Goal: Information Seeking & Learning: Learn about a topic

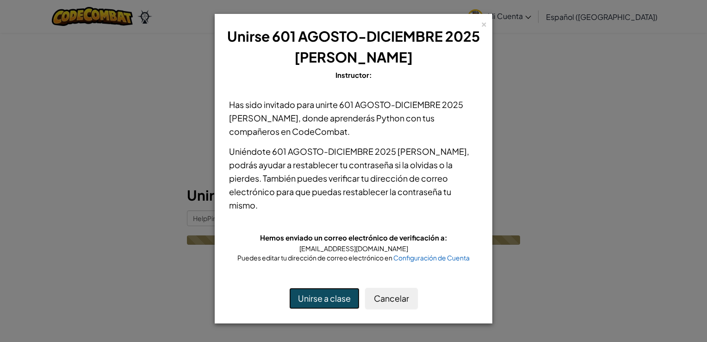
click at [312, 288] on button "Unirse a clase" at bounding box center [324, 297] width 70 height 21
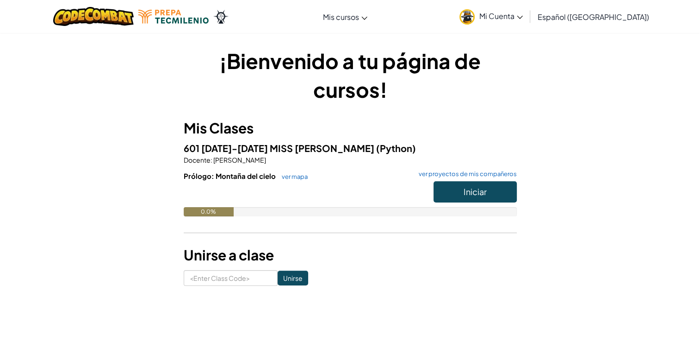
click at [483, 295] on div "¡Bienvenido a tu página de cursos! Mis Clases 601 [DATE]-[DATE] MISS [PERSON_NA…" at bounding box center [351, 165] width 542 height 267
click at [562, 180] on div "¡Bienvenido a tu página de cursos! Mis Clases 601 [DATE]-[DATE] MISS [PERSON_NA…" at bounding box center [351, 165] width 542 height 239
click at [531, 110] on div "¡Bienvenido a tu página de cursos! Mis Clases 601 [DATE]-[DATE] MISS [PERSON_NA…" at bounding box center [351, 165] width 542 height 239
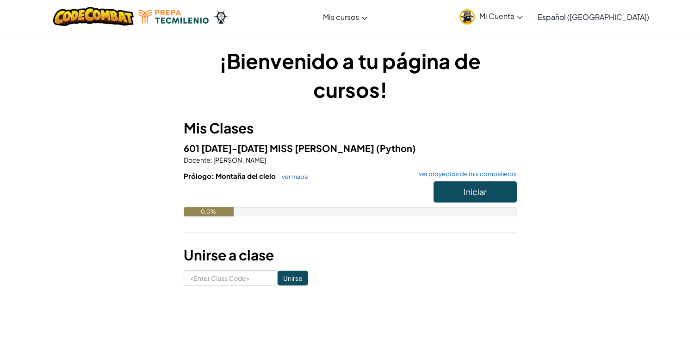
click at [476, 260] on h3 "Unirse a clase" at bounding box center [350, 254] width 333 height 21
click at [458, 200] on button "Iniciar" at bounding box center [475, 191] width 83 height 21
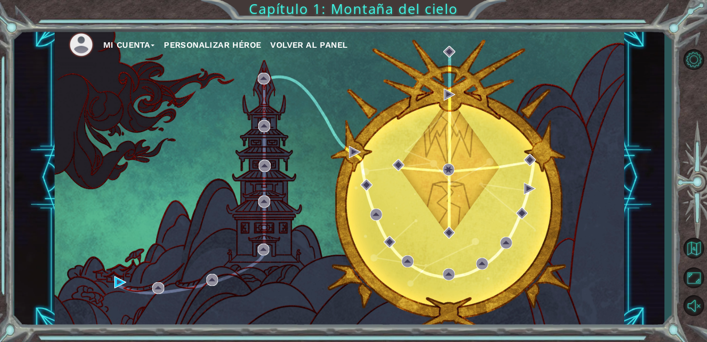
click at [114, 275] on div "Mi Cuenta Personalizar héroe Volver al panel" at bounding box center [340, 177] width 570 height 300
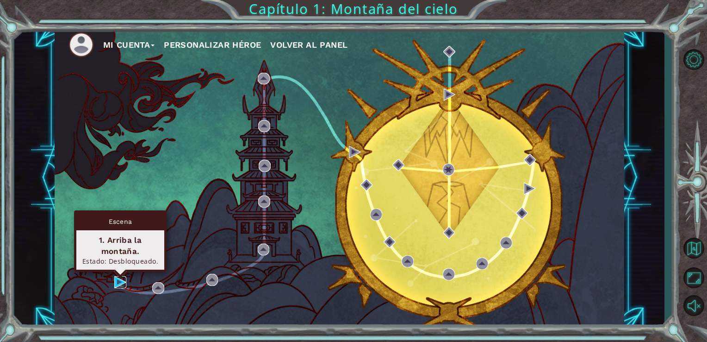
click at [120, 281] on img at bounding box center [120, 282] width 12 height 12
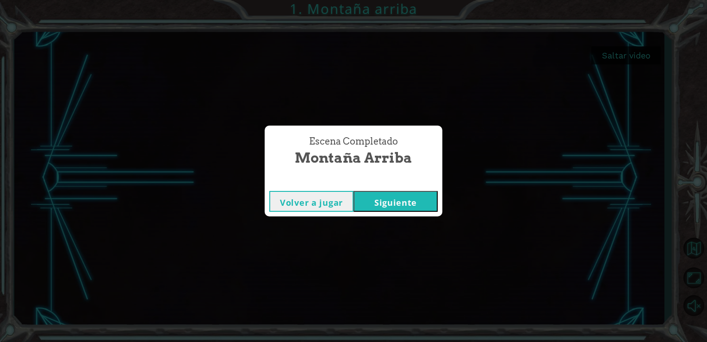
click at [389, 196] on button "Siguiente" at bounding box center [396, 201] width 84 height 21
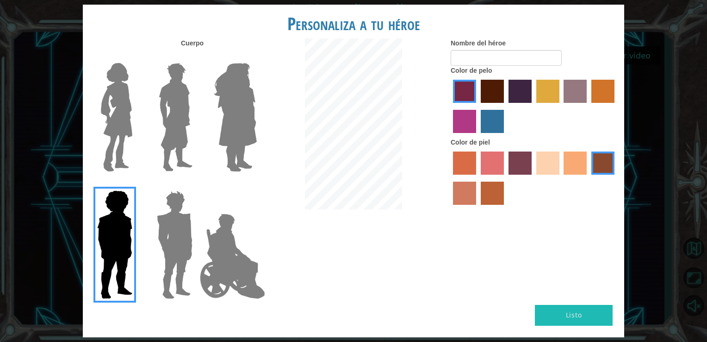
click at [170, 232] on img at bounding box center [174, 245] width 43 height 116
click at [196, 184] on input "Hero Garnet" at bounding box center [196, 184] width 0 height 0
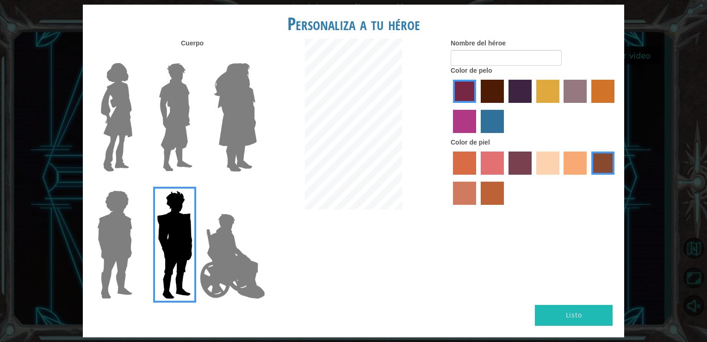
click at [218, 248] on img at bounding box center [232, 256] width 73 height 93
click at [256, 184] on input "Hero Jamie" at bounding box center [256, 184] width 0 height 0
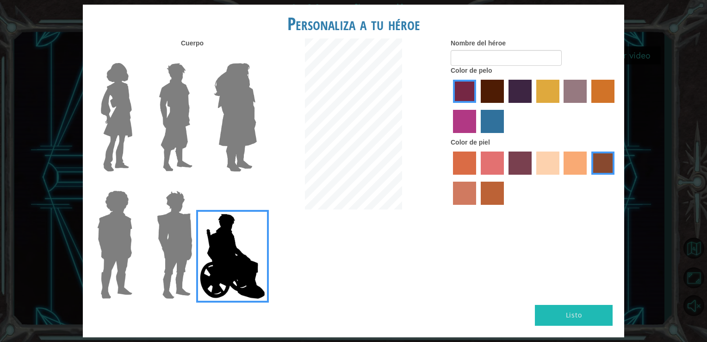
click at [232, 137] on img at bounding box center [235, 117] width 50 height 116
click at [256, 57] on input "Hero Amethyst" at bounding box center [256, 57] width 0 height 0
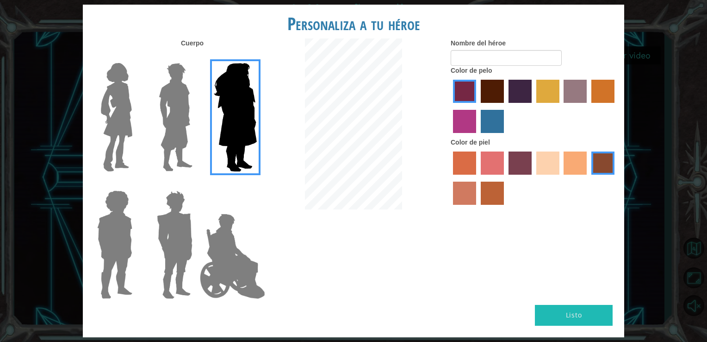
click at [248, 257] on img at bounding box center [232, 256] width 73 height 93
click at [256, 184] on input "Hero Jamie" at bounding box center [256, 184] width 0 height 0
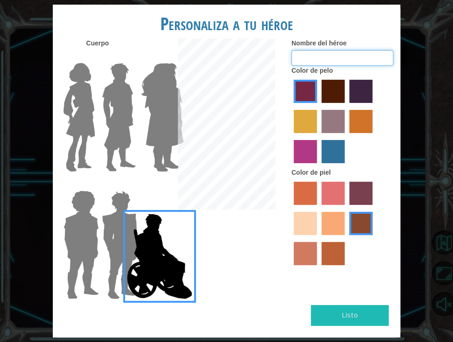
click at [354, 54] on input "Nombre del héroe" at bounding box center [342, 58] width 102 height 16
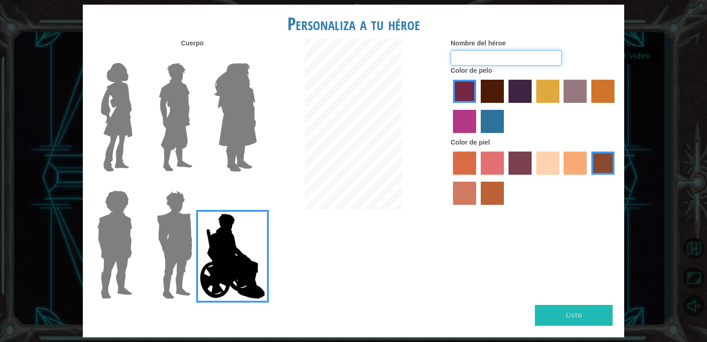
click at [521, 60] on input "Nombre del héroe" at bounding box center [506, 58] width 111 height 16
click at [473, 57] on input "usainbolt" at bounding box center [506, 58] width 111 height 16
click at [459, 58] on input "[PERSON_NAME]" at bounding box center [506, 58] width 111 height 16
click at [480, 56] on input "[PERSON_NAME]" at bounding box center [506, 58] width 111 height 16
type input "[PERSON_NAME]"
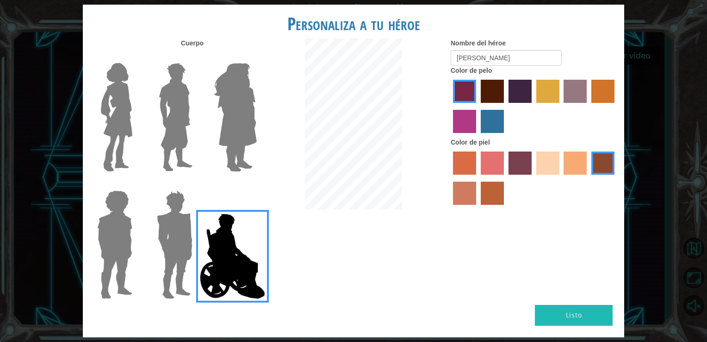
click at [467, 84] on label "paprika hair color" at bounding box center [464, 91] width 23 height 23
click at [450, 106] on input "paprika hair color" at bounding box center [450, 106] width 0 height 0
click at [492, 87] on label "maroon hair color" at bounding box center [492, 91] width 23 height 23
click at [478, 106] on input "maroon hair color" at bounding box center [478, 106] width 0 height 0
click at [493, 119] on label "lachmara hair color" at bounding box center [492, 121] width 23 height 23
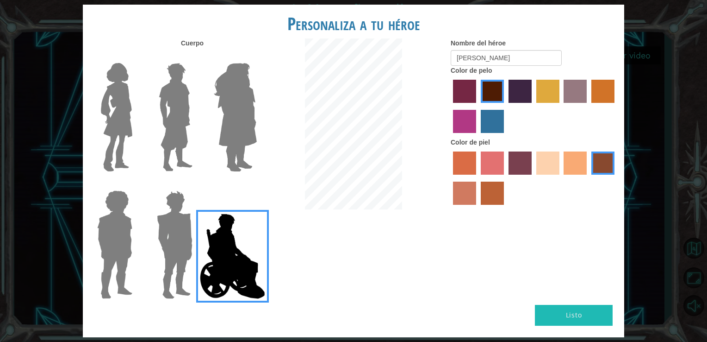
click at [478, 136] on input "lachmara hair color" at bounding box center [478, 136] width 0 height 0
click at [515, 80] on label "hot purple hair color" at bounding box center [520, 91] width 23 height 23
click at [506, 106] on input "hot purple hair color" at bounding box center [506, 106] width 0 height 0
click at [494, 92] on label "maroon hair color" at bounding box center [492, 91] width 23 height 23
click at [478, 106] on input "maroon hair color" at bounding box center [478, 106] width 0 height 0
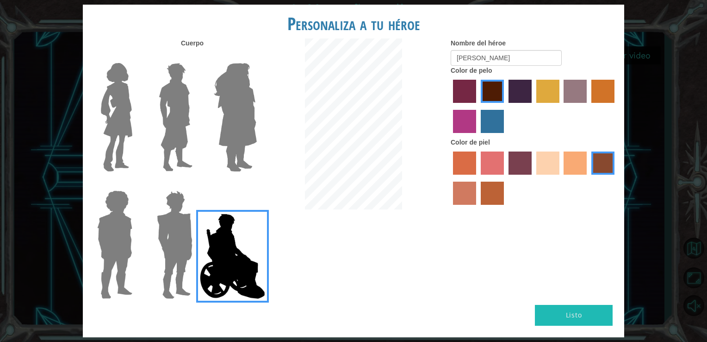
click at [545, 158] on label "sandy beach skin color" at bounding box center [548, 162] width 23 height 23
click at [533, 178] on input "sandy beach skin color" at bounding box center [533, 178] width 0 height 0
click at [581, 171] on label "tacao skin color" at bounding box center [575, 162] width 23 height 23
click at [561, 178] on input "tacao skin color" at bounding box center [561, 178] width 0 height 0
click at [475, 189] on label "burning sand skin color" at bounding box center [464, 192] width 23 height 23
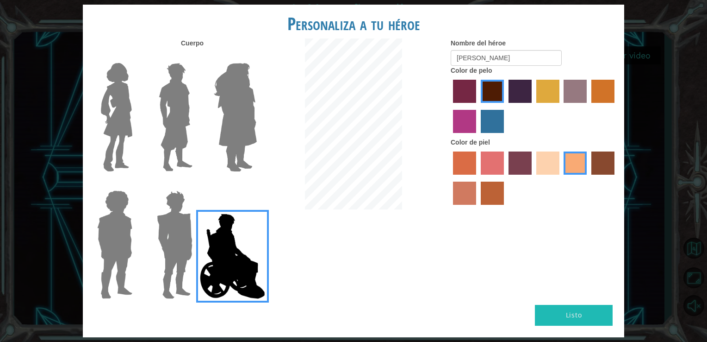
click at [616, 178] on input "burning sand skin color" at bounding box center [616, 178] width 0 height 0
click at [475, 189] on label "burning sand skin color" at bounding box center [464, 192] width 23 height 23
click at [616, 178] on input "burning sand skin color" at bounding box center [616, 178] width 0 height 0
click at [469, 170] on label "sorbus skin color" at bounding box center [464, 162] width 23 height 23
click at [450, 178] on input "sorbus skin color" at bounding box center [450, 178] width 0 height 0
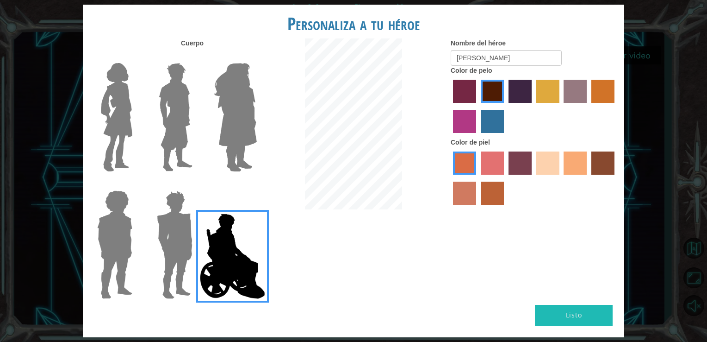
click at [507, 221] on div "Cuerpo Nombre del héroe [PERSON_NAME] Color de pelo Color [PERSON_NAME]" at bounding box center [354, 171] width 542 height 266
click at [497, 171] on label "froly skin color" at bounding box center [492, 162] width 23 height 23
click at [478, 178] on input "froly skin color" at bounding box center [478, 178] width 0 height 0
click at [569, 164] on label "tacao skin color" at bounding box center [575, 162] width 23 height 23
click at [561, 178] on input "tacao skin color" at bounding box center [561, 178] width 0 height 0
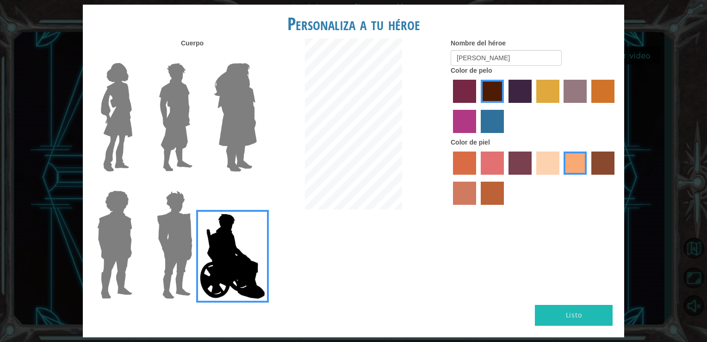
click at [516, 165] on label "tosca skin color" at bounding box center [520, 162] width 23 height 23
click at [506, 178] on input "tosca skin color" at bounding box center [506, 178] width 0 height 0
click at [173, 137] on img at bounding box center [175, 117] width 41 height 116
click at [196, 57] on input "Hero Lars" at bounding box center [196, 57] width 0 height 0
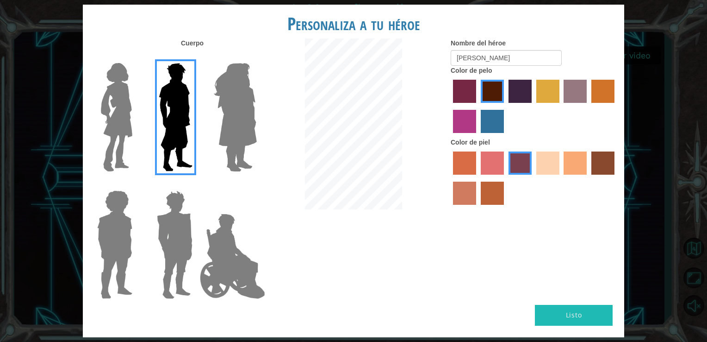
click at [217, 236] on img at bounding box center [232, 256] width 73 height 93
click at [256, 184] on input "Hero Jamie" at bounding box center [256, 184] width 0 height 0
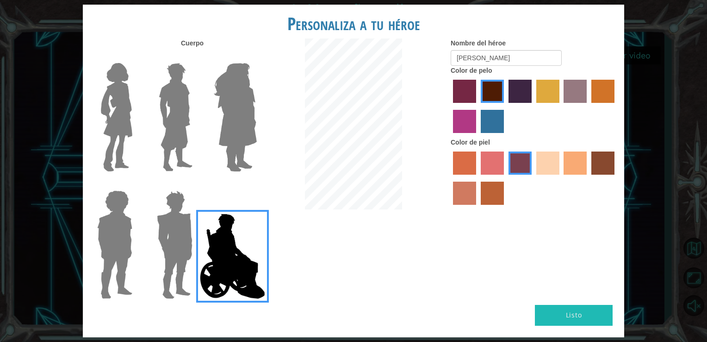
click at [217, 236] on img at bounding box center [232, 256] width 73 height 93
click at [256, 184] on input "Hero Jamie" at bounding box center [256, 184] width 0 height 0
click at [581, 157] on label "tacao skin color" at bounding box center [575, 162] width 23 height 23
click at [561, 178] on input "tacao skin color" at bounding box center [561, 178] width 0 height 0
click at [602, 160] on label "karma skin color" at bounding box center [603, 162] width 23 height 23
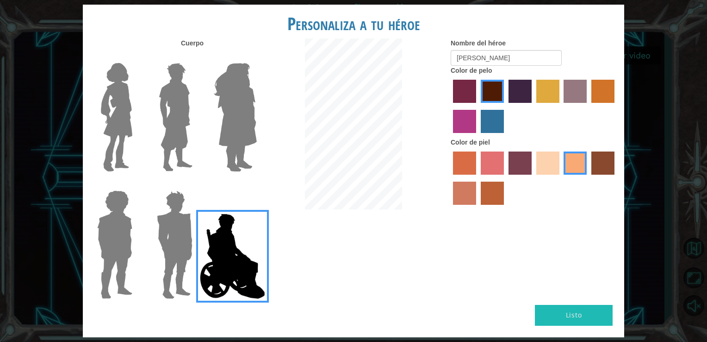
click at [588, 178] on input "karma skin color" at bounding box center [588, 178] width 0 height 0
click at [550, 314] on button "Listo" at bounding box center [574, 315] width 78 height 21
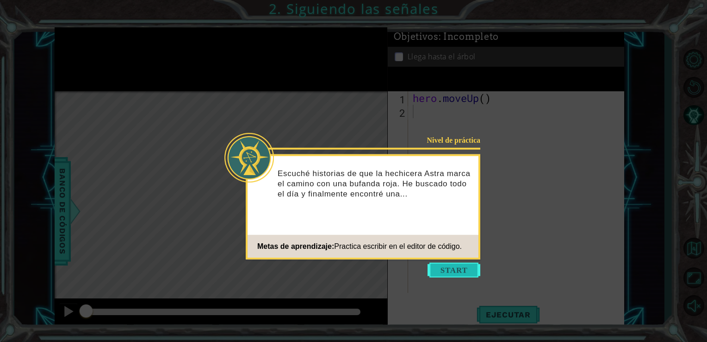
click at [466, 271] on button "Start" at bounding box center [454, 269] width 53 height 15
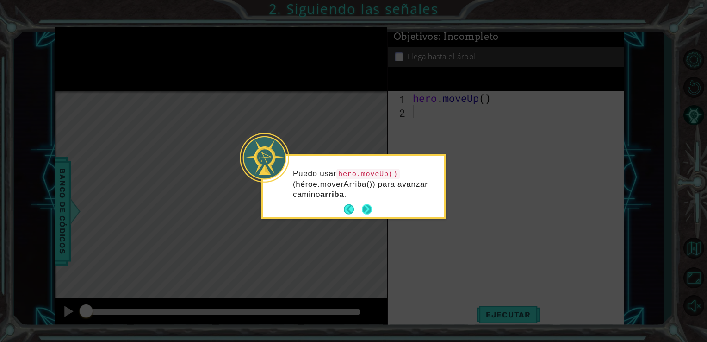
click at [373, 206] on div "Puedo usar hero.moveUp() (héroe.moverArriba()) para avanzar camino arriba ." at bounding box center [353, 187] width 181 height 57
click at [372, 206] on button "Next" at bounding box center [367, 209] width 10 height 10
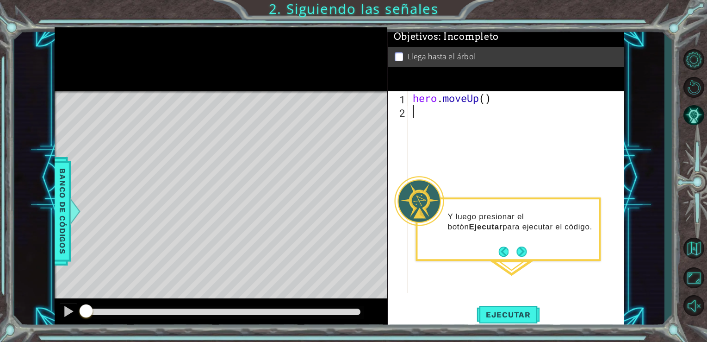
click at [425, 126] on div "hero . moveUp ( )" at bounding box center [519, 205] width 216 height 228
click at [513, 247] on button "Back" at bounding box center [508, 251] width 18 height 10
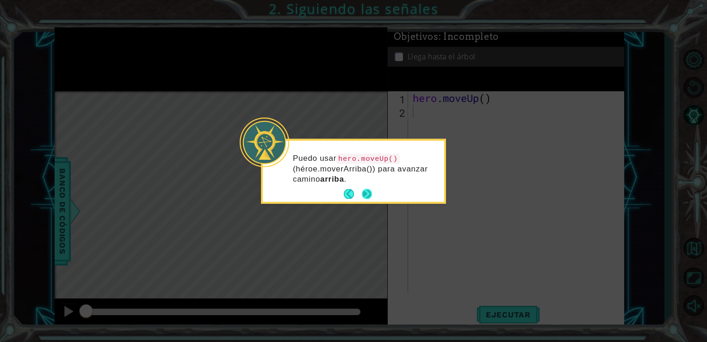
click at [372, 196] on button "Next" at bounding box center [367, 194] width 10 height 10
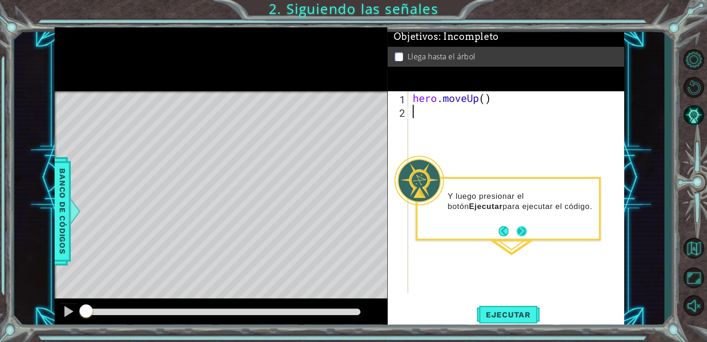
click at [526, 227] on button "Next" at bounding box center [522, 231] width 10 height 10
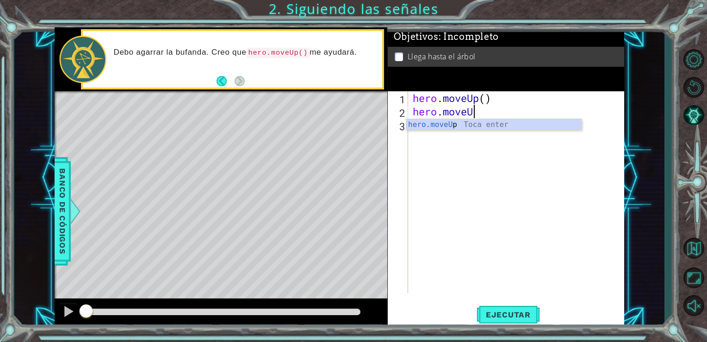
scroll to position [0, 2]
type textarea "h"
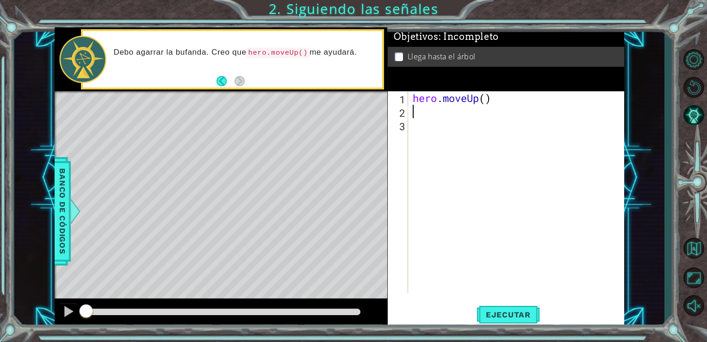
click at [489, 98] on div "hero . moveUp ( )" at bounding box center [519, 205] width 216 height 228
click at [485, 100] on div "hero . moveUp ( )" at bounding box center [519, 205] width 216 height 228
type textarea "hero.moveUp(3)"
click at [477, 121] on div "hero . moveUp ( 3 )" at bounding box center [519, 205] width 216 height 228
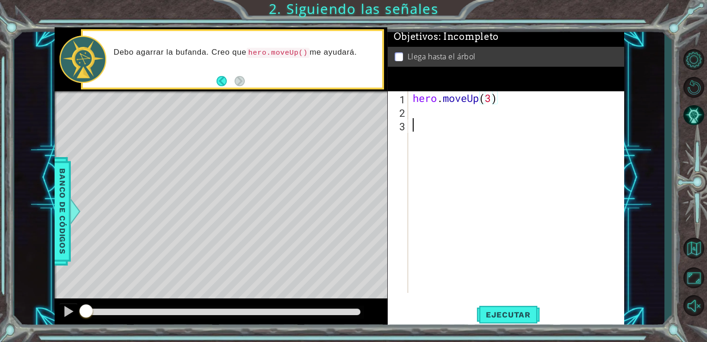
scroll to position [0, 0]
click at [511, 306] on button "Ejecutar" at bounding box center [508, 314] width 63 height 24
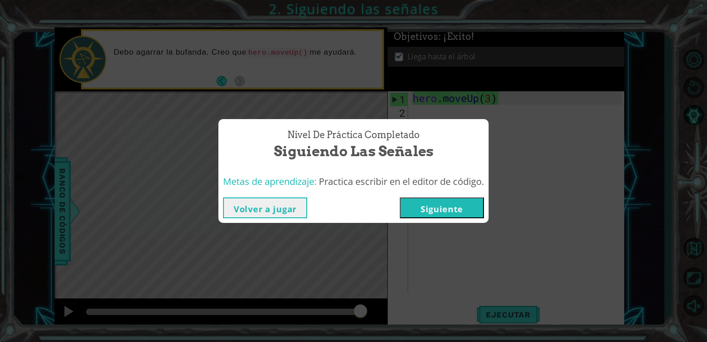
click at [459, 201] on button "Siguiente" at bounding box center [442, 207] width 84 height 21
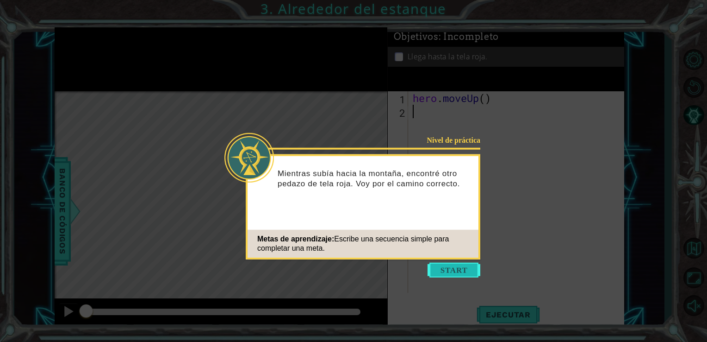
click at [457, 269] on button "Start" at bounding box center [454, 269] width 53 height 15
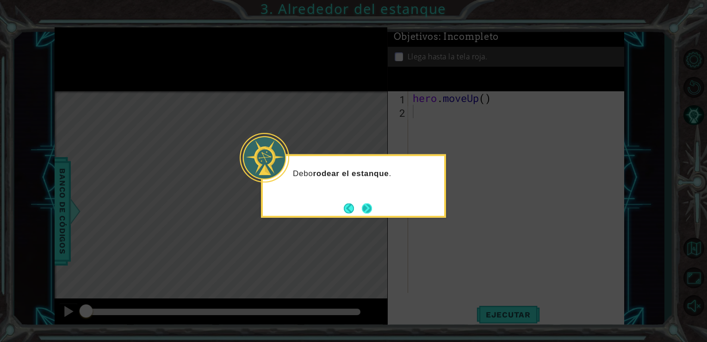
click at [366, 208] on button "Next" at bounding box center [367, 208] width 10 height 10
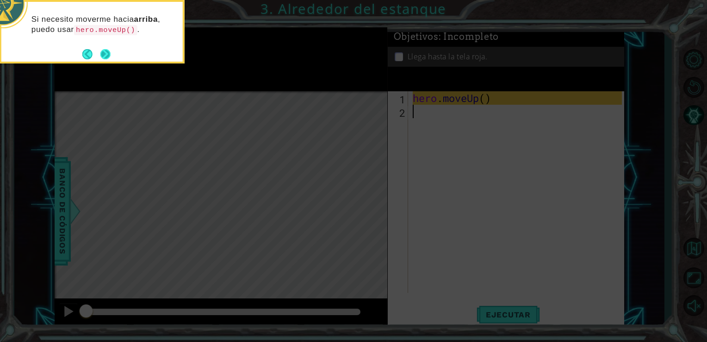
click at [104, 49] on button "Next" at bounding box center [105, 54] width 10 height 10
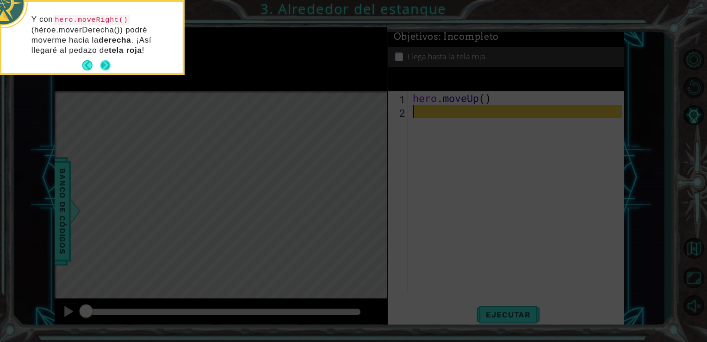
click at [108, 64] on button "Next" at bounding box center [105, 65] width 10 height 10
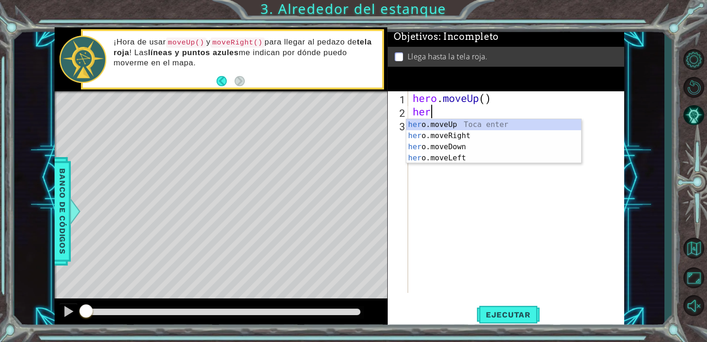
type textarea "h"
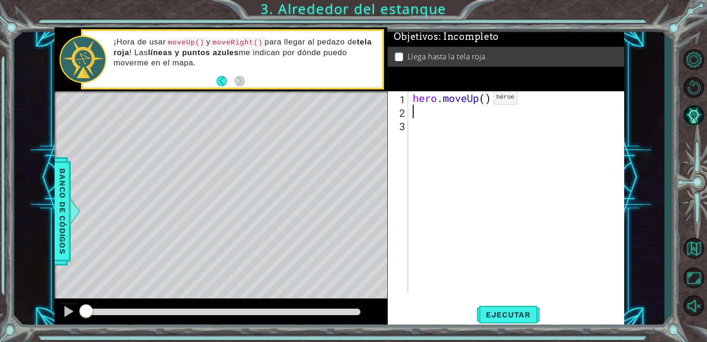
click at [480, 100] on div "hero . moveUp ( )" at bounding box center [519, 205] width 216 height 228
click at [515, 101] on div "hero . moveUpRight ( )" at bounding box center [519, 205] width 216 height 228
click at [509, 101] on div "hero . moveUpRight ( )" at bounding box center [519, 205] width 216 height 228
click at [517, 103] on div "hero . moveUpRight ( )" at bounding box center [519, 205] width 216 height 228
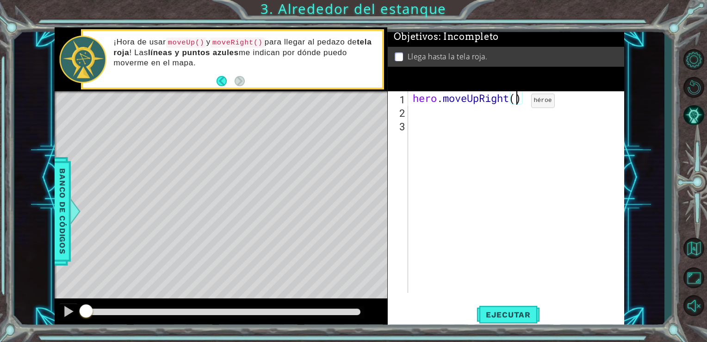
type textarea "hero.moveUpRight(2)"
click at [513, 316] on span "Ejecutar" at bounding box center [508, 314] width 63 height 9
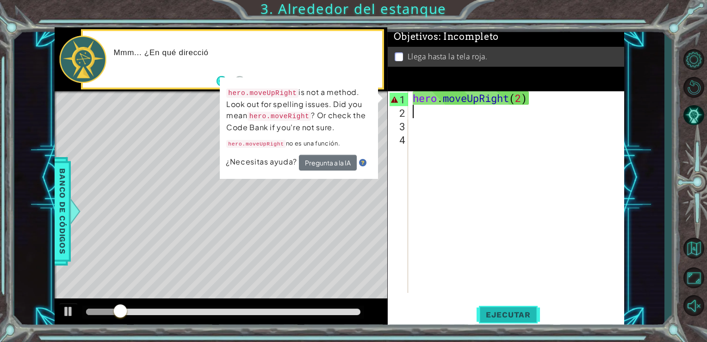
click at [513, 316] on span "Ejecutar" at bounding box center [508, 314] width 63 height 9
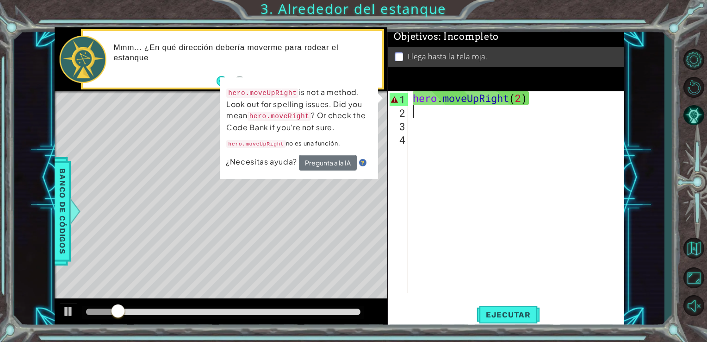
click at [522, 106] on div "hero . moveUpRight ( 2 )" at bounding box center [519, 205] width 216 height 228
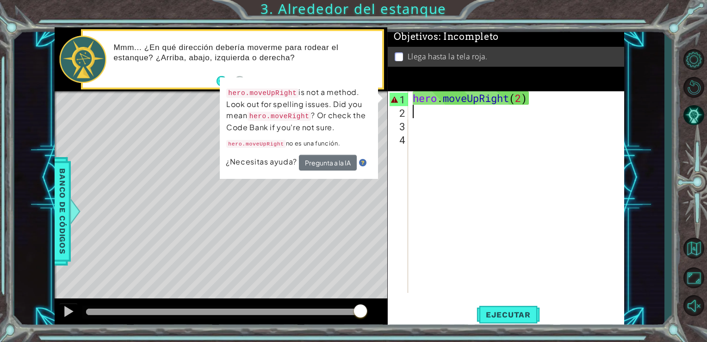
click at [457, 140] on div "hero . moveUpRight ( 2 )" at bounding box center [519, 205] width 216 height 228
click at [405, 112] on div "2" at bounding box center [399, 112] width 19 height 13
click at [344, 159] on button "Pregunta a la IA" at bounding box center [328, 163] width 58 height 16
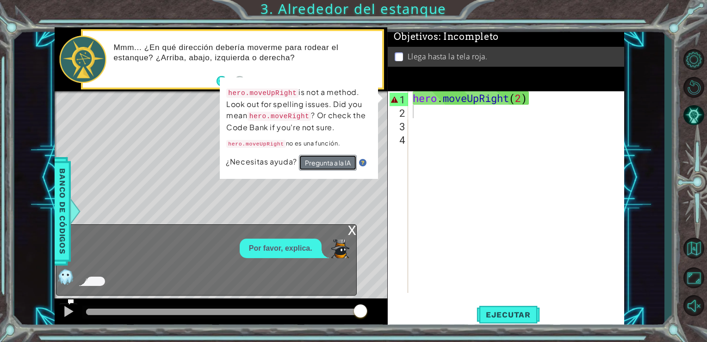
click at [319, 160] on button "Pregunta a la IA" at bounding box center [328, 163] width 58 height 16
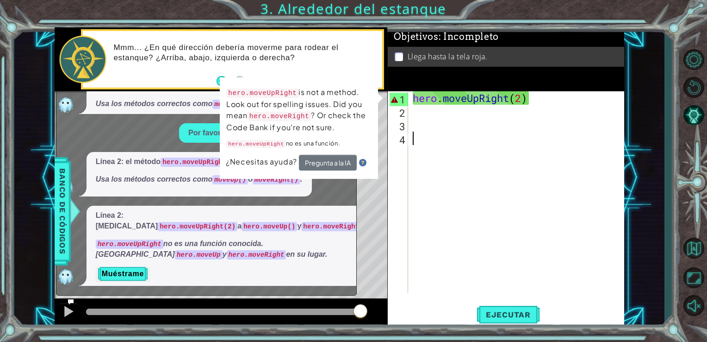
click at [425, 180] on div "hero . moveUpRight ( 2 )" at bounding box center [519, 205] width 216 height 228
click at [515, 100] on div "hero . moveUpRight ( 2 )" at bounding box center [519, 205] width 216 height 228
click at [524, 101] on div "hero . moveUpRight ( 2 )" at bounding box center [519, 205] width 216 height 228
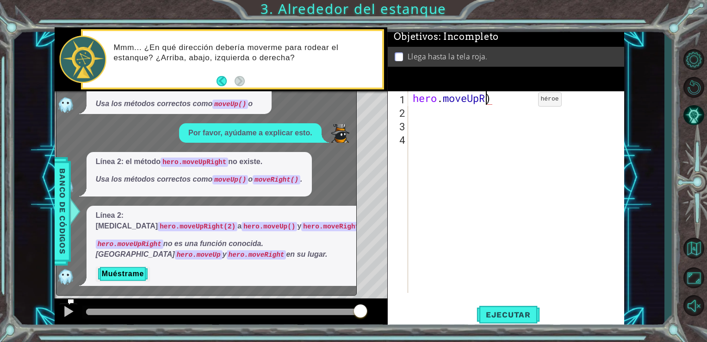
type textarea "hero.moveUp)"
click at [467, 160] on div "hero . moveUp )" at bounding box center [519, 205] width 216 height 228
click at [477, 94] on div "hero . moveUp )" at bounding box center [519, 205] width 216 height 228
click at [501, 98] on div "hero . moveUp )" at bounding box center [519, 205] width 216 height 228
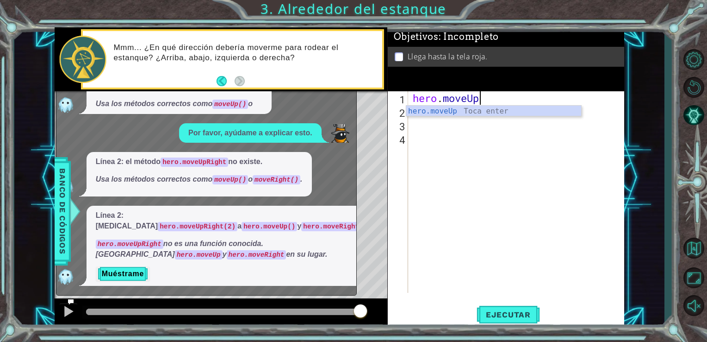
type textarea "hero.moveUp"
click at [450, 125] on div "hero . moveUp" at bounding box center [519, 205] width 216 height 228
click at [344, 230] on div "Línea 2: [MEDICAL_DATA] hero.moveUpRight(2) a hero.moveUp() y hero.moveRight() …" at bounding box center [234, 246] width 294 height 80
click at [224, 80] on button "Back" at bounding box center [226, 81] width 18 height 10
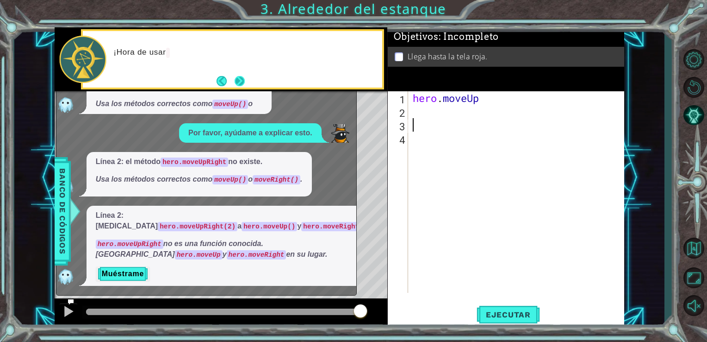
click at [243, 80] on button "Next" at bounding box center [239, 81] width 10 height 10
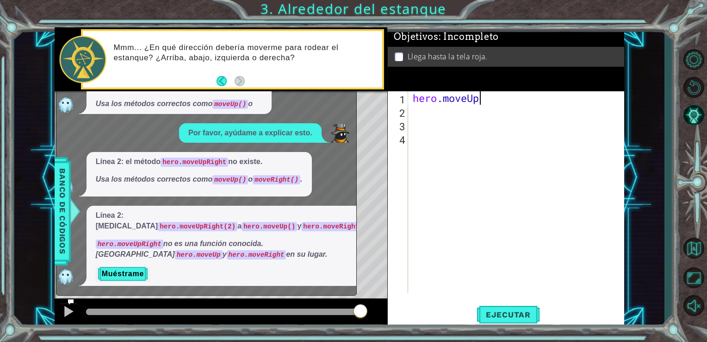
click at [491, 100] on div "hero . moveUp" at bounding box center [519, 205] width 216 height 228
type textarea "hero.moveUp(1)"
click at [529, 316] on span "Ejecutar" at bounding box center [508, 314] width 63 height 9
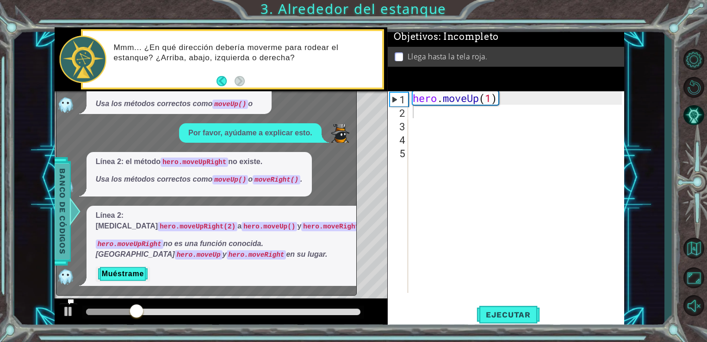
click at [61, 244] on span "Banco de códigos" at bounding box center [62, 211] width 15 height 96
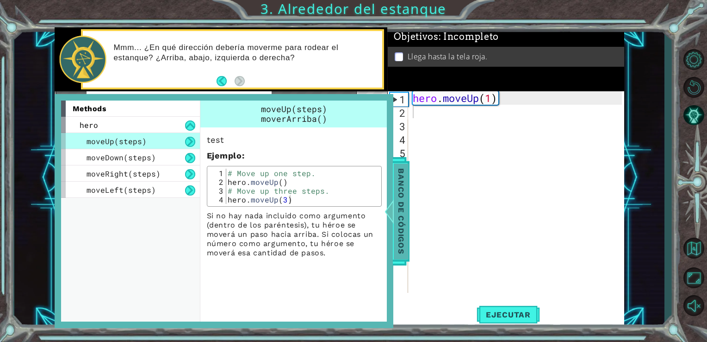
click at [402, 176] on span "Banco de códigos" at bounding box center [401, 211] width 15 height 96
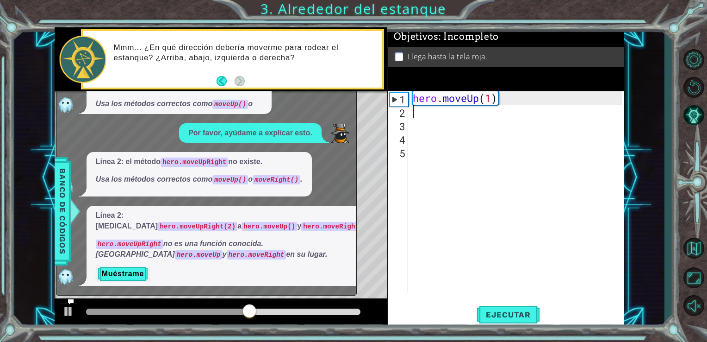
click at [329, 150] on div "1 2 3 4 hero . moveUp ( ) hero . moveUp ( ) hero . moveRight ( ) הההההההההההההה…" at bounding box center [340, 177] width 570 height 300
click at [356, 140] on div "x Por favor, explica. Línea 2: el método hero.moveUpRight no existe. Usa los mé…" at bounding box center [206, 164] width 301 height 262
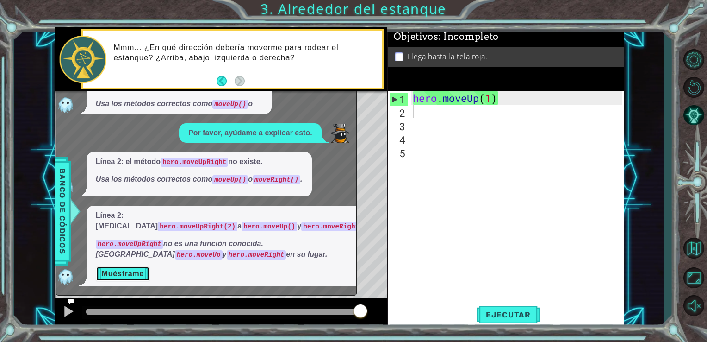
click at [139, 275] on button "Muéstrame" at bounding box center [123, 273] width 54 height 15
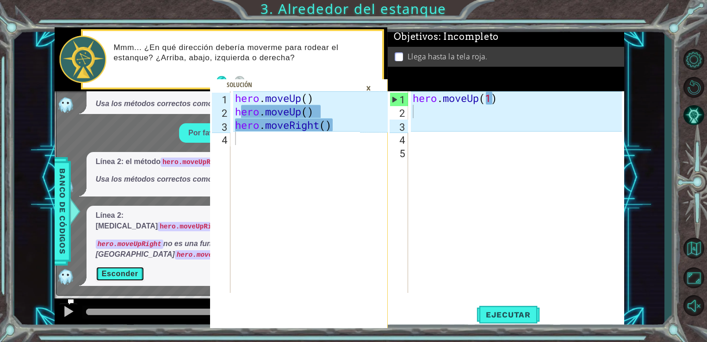
click at [139, 275] on button "Esconder" at bounding box center [120, 273] width 49 height 15
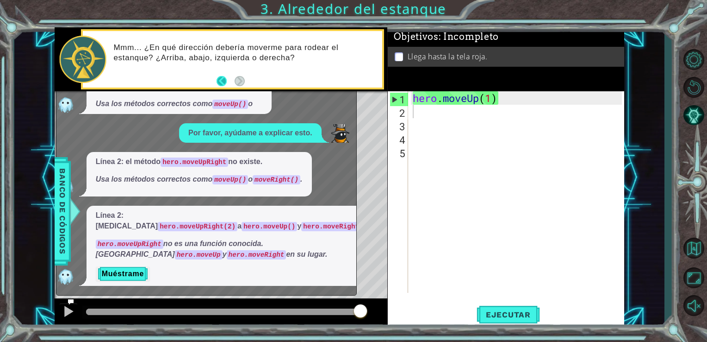
click at [224, 81] on button "Back" at bounding box center [226, 81] width 18 height 10
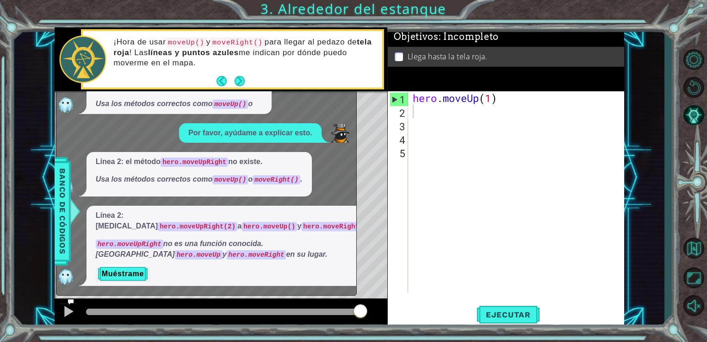
click at [224, 81] on button "Back" at bounding box center [226, 81] width 18 height 10
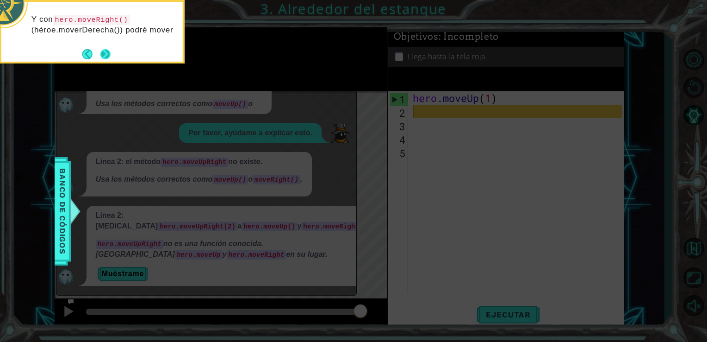
click at [108, 55] on button "Next" at bounding box center [105, 54] width 10 height 10
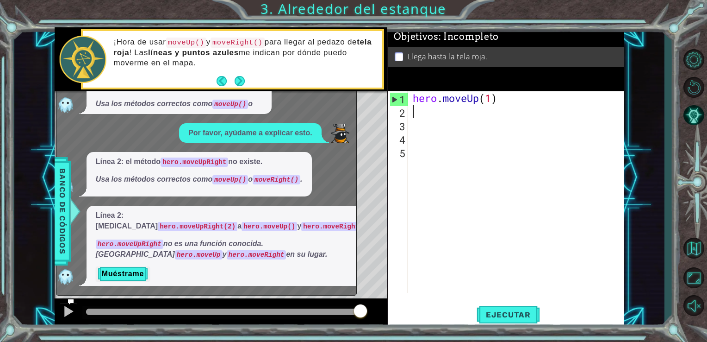
click at [108, 55] on div "¡Hora de usar moveUp() y moveRight() para llegar al pedazo de tela roja ! Las l…" at bounding box center [244, 59] width 275 height 54
click at [243, 83] on button "Next" at bounding box center [240, 81] width 10 height 10
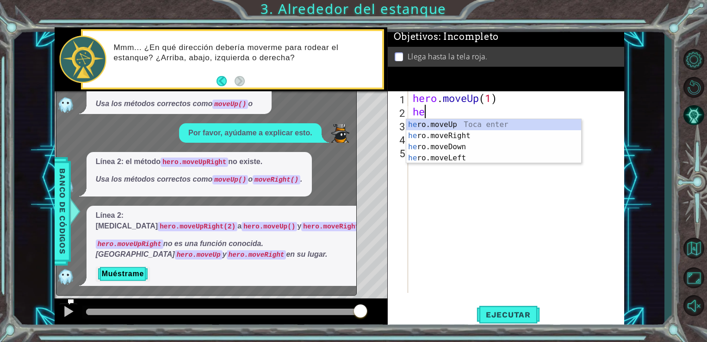
type textarea "hero"
click at [427, 138] on div "hero .moveUp Toca enter hero .moveRight Toca enter hero .moveDown Toca enter he…" at bounding box center [493, 152] width 175 height 67
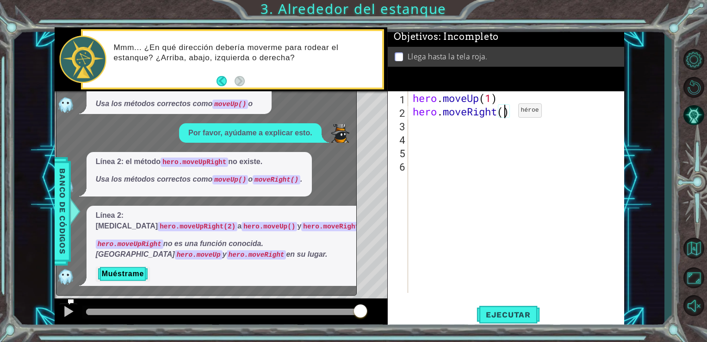
click at [504, 112] on div "hero . moveUp ( 1 ) hero . moveRight ( )" at bounding box center [519, 205] width 216 height 228
type textarea "hero.moveRight(2)"
click at [531, 319] on button "Ejecutar" at bounding box center [508, 314] width 63 height 24
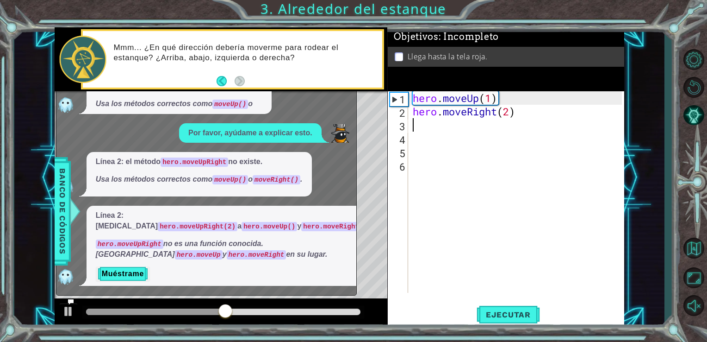
click at [412, 127] on div "hero . moveUp ( 1 ) hero . moveRight ( 2 )" at bounding box center [519, 205] width 216 height 228
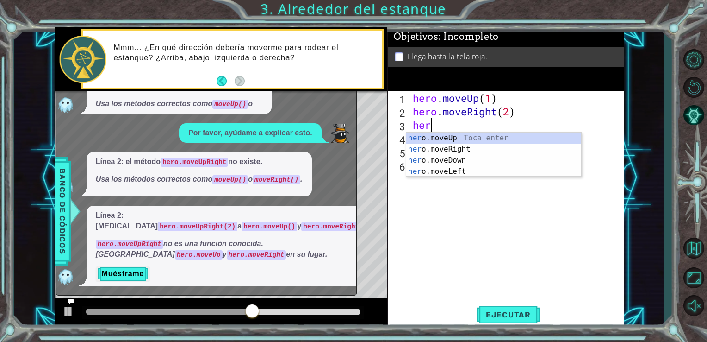
scroll to position [0, 0]
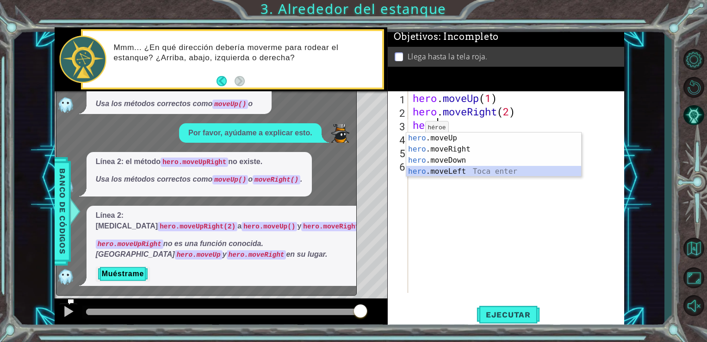
click at [416, 169] on div "hero .moveUp Toca enter hero .moveRight Toca enter hero .moveDown Toca enter he…" at bounding box center [493, 165] width 175 height 67
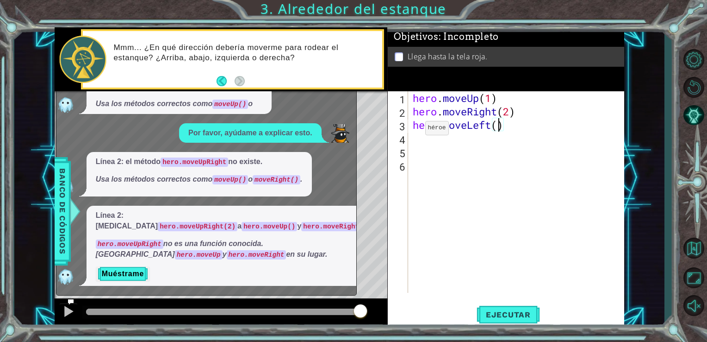
scroll to position [0, 4]
click at [506, 308] on button "Ejecutar" at bounding box center [508, 314] width 63 height 24
type textarea "hero.moveUp(3)"
click at [502, 321] on button "Ejecutar" at bounding box center [508, 314] width 63 height 24
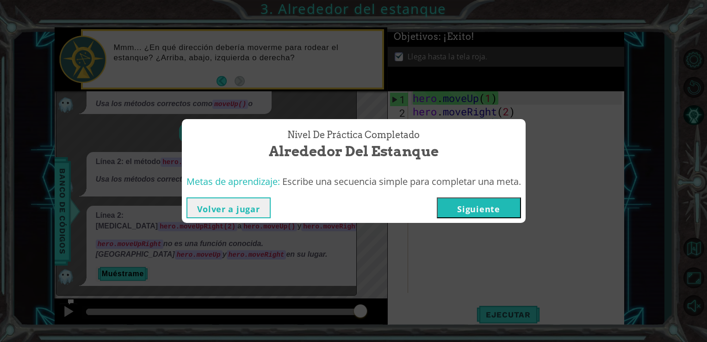
click at [469, 209] on button "Siguiente" at bounding box center [479, 207] width 84 height 21
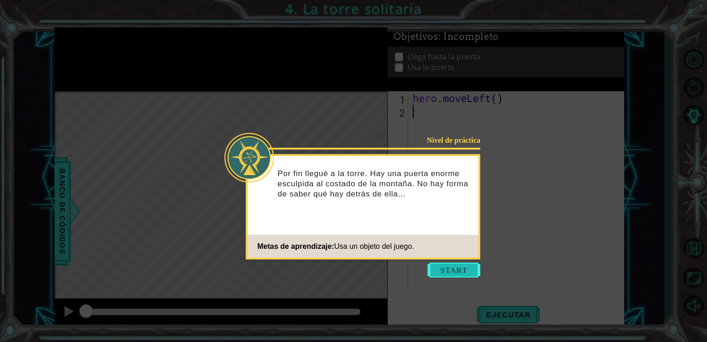
click at [465, 269] on button "Start" at bounding box center [454, 269] width 53 height 15
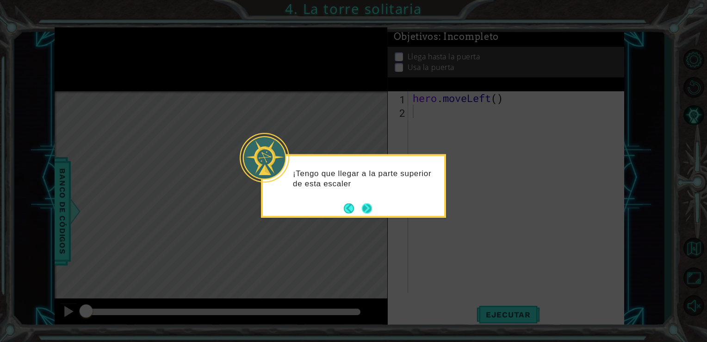
click at [367, 214] on footer at bounding box center [358, 208] width 28 height 14
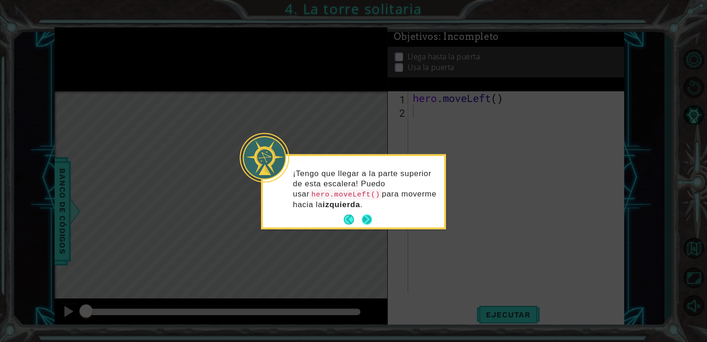
click at [366, 218] on button "Next" at bounding box center [367, 219] width 10 height 10
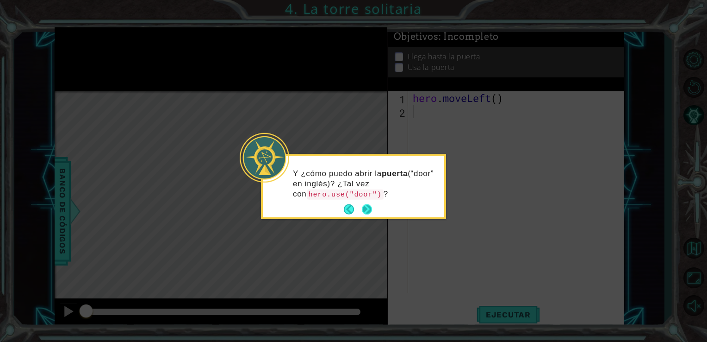
click at [369, 207] on button "Next" at bounding box center [367, 209] width 10 height 10
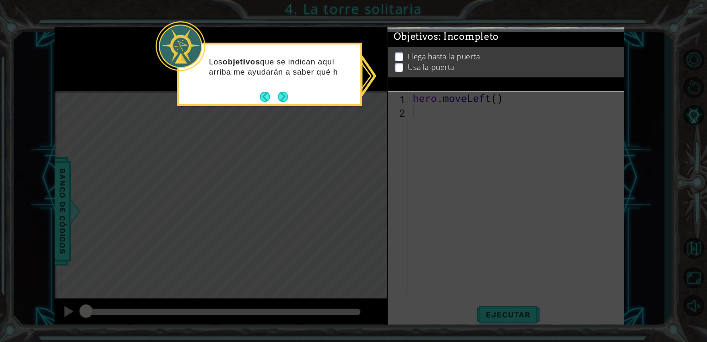
drag, startPoint x: 429, startPoint y: 123, endPoint x: 354, endPoint y: 110, distance: 76.2
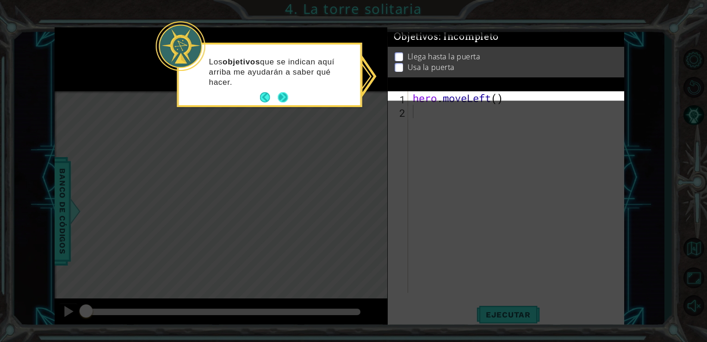
drag, startPoint x: 354, startPoint y: 110, endPoint x: 287, endPoint y: 94, distance: 69.1
click at [287, 94] on button "Next" at bounding box center [283, 97] width 10 height 10
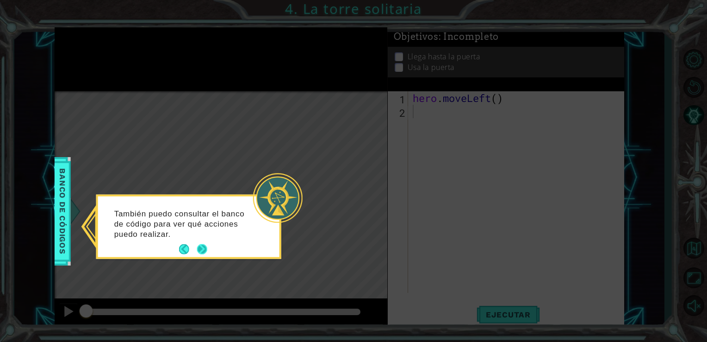
click at [203, 249] on button "Next" at bounding box center [202, 249] width 10 height 10
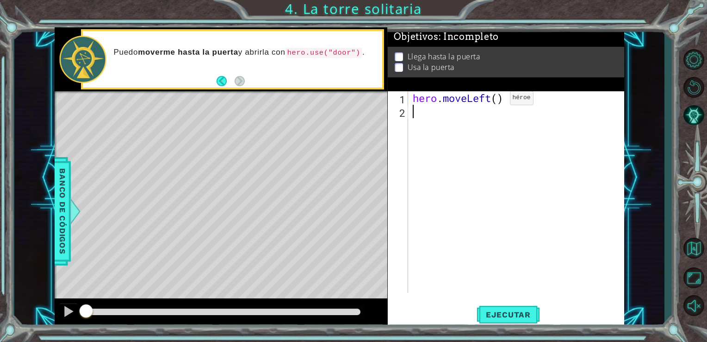
click at [496, 100] on div "hero . moveLeft ( )" at bounding box center [519, 205] width 216 height 228
type textarea "hero.moveLeft(2)"
click at [509, 304] on button "Ejecutar" at bounding box center [508, 314] width 63 height 24
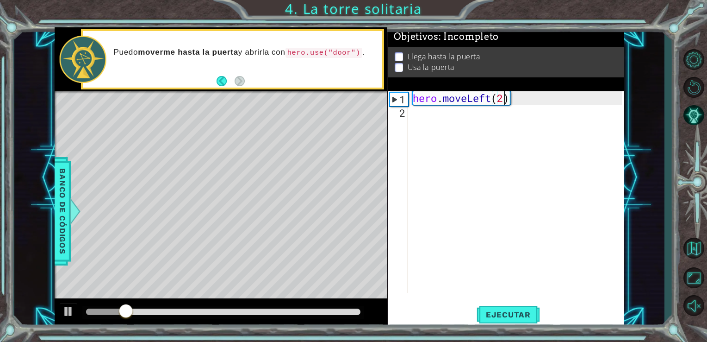
click at [436, 121] on div "hero . moveLeft ( 2 )" at bounding box center [519, 205] width 216 height 228
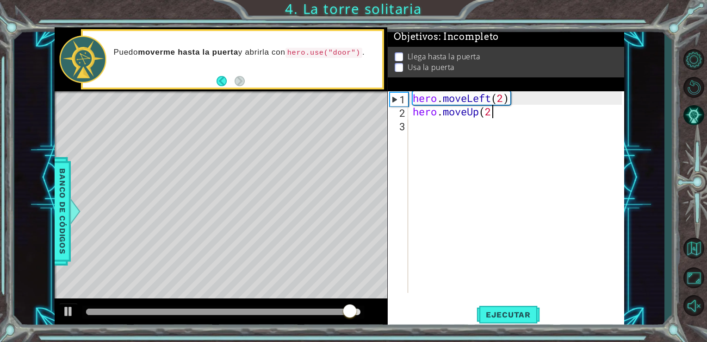
scroll to position [0, 3]
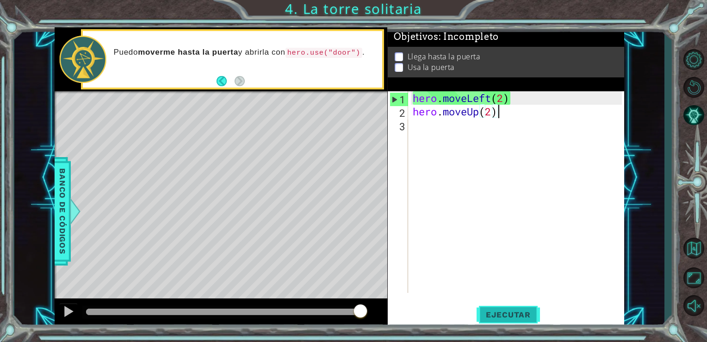
type textarea "hero.moveUp(2)"
click at [519, 314] on span "Ejecutar" at bounding box center [508, 314] width 63 height 9
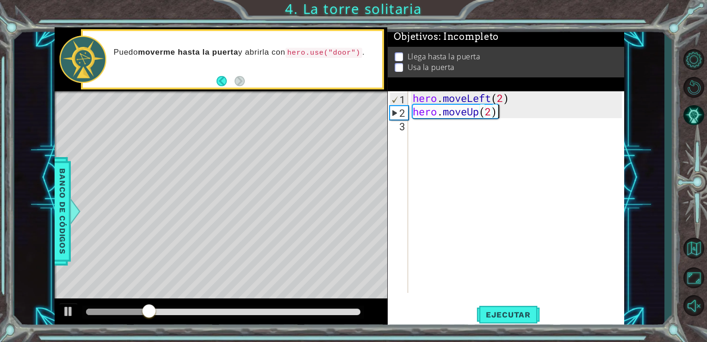
click at [424, 125] on div "hero . moveLeft ( 2 ) hero . moveUp ( 2 )" at bounding box center [519, 205] width 216 height 228
type textarea "H"
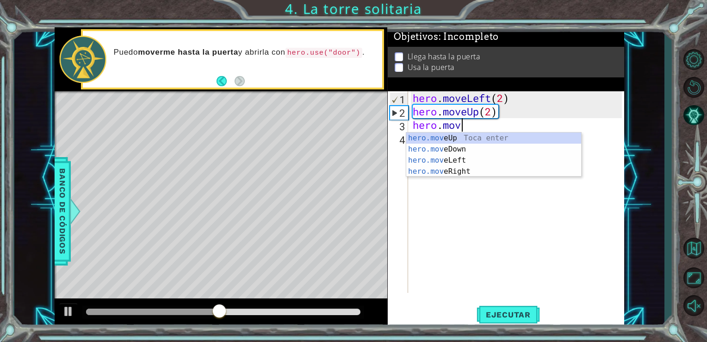
type textarea "hero.move"
click at [445, 171] on div "hero.move Up Toca enter hero.move Down Toca enter hero.move Left Toca enter her…" at bounding box center [493, 165] width 175 height 67
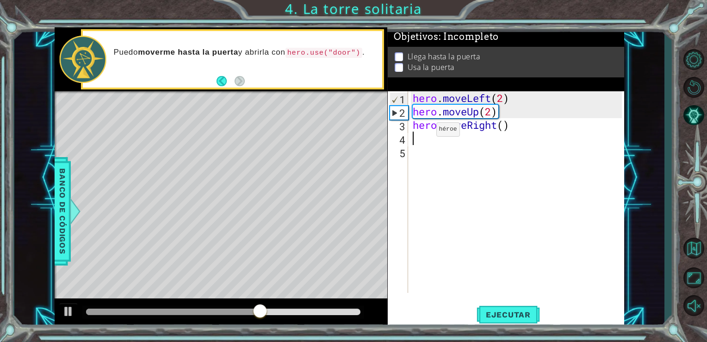
scroll to position [0, 0]
click at [504, 134] on div "hero . moveLeft ( 2 ) hero . moveUp ( 2 ) hero . moveRight ( )" at bounding box center [519, 205] width 216 height 228
click at [502, 129] on div "hero . moveLeft ( 2 ) hero . moveUp ( 2 ) hero . moveRight ( )" at bounding box center [519, 205] width 216 height 228
type textarea "hero.moveRight(2)"
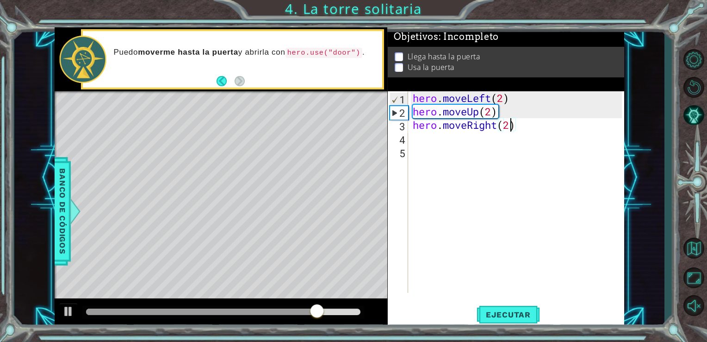
click at [445, 141] on div "hero . moveLeft ( 2 ) hero . moveUp ( 2 ) hero . moveRight ( 2 )" at bounding box center [519, 205] width 216 height 228
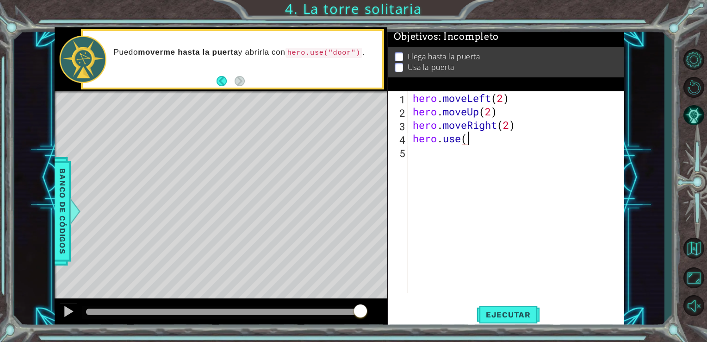
scroll to position [0, 1]
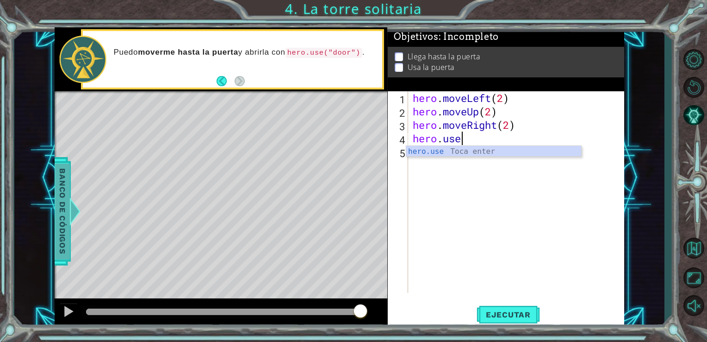
type textarea "hero.use"
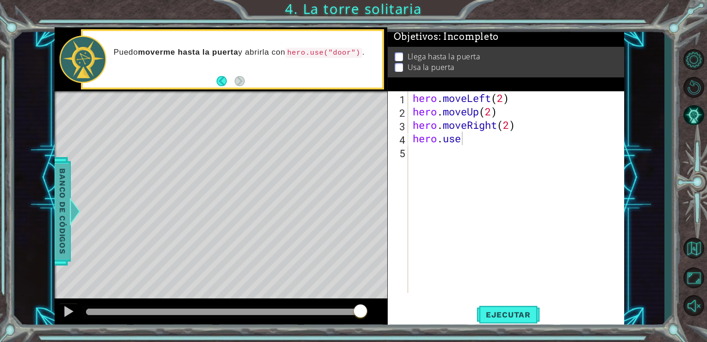
click at [64, 207] on span "Banco de códigos" at bounding box center [62, 211] width 15 height 96
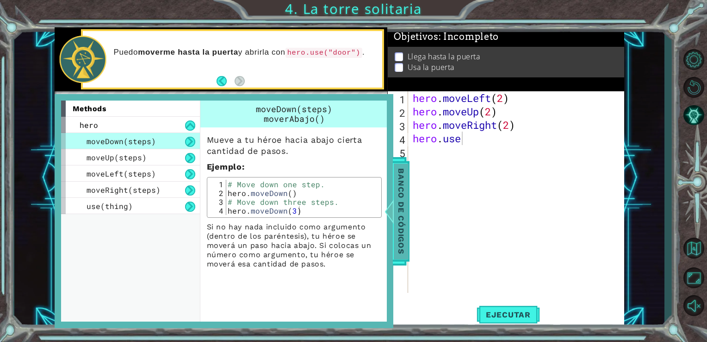
click at [397, 192] on span "Banco de códigos" at bounding box center [401, 211] width 15 height 96
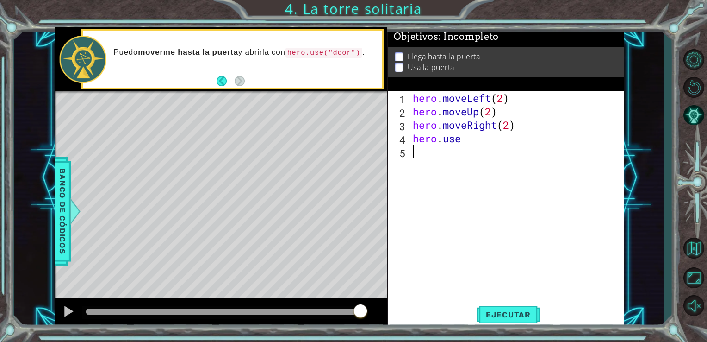
scroll to position [0, 0]
click at [487, 156] on div "hero . moveLeft ( 2 ) hero . moveUp ( 2 ) hero . moveRight ( 2 ) hero . use" at bounding box center [519, 205] width 216 height 228
click at [478, 148] on div "hero . moveLeft ( 2 ) hero . moveUp ( 2 ) hero . moveRight ( 2 ) hero . use" at bounding box center [519, 205] width 216 height 228
click at [468, 135] on div "hero . moveLeft ( 2 ) hero . moveUp ( 2 ) hero . moveRight ( 2 ) hero . use" at bounding box center [519, 205] width 216 height 228
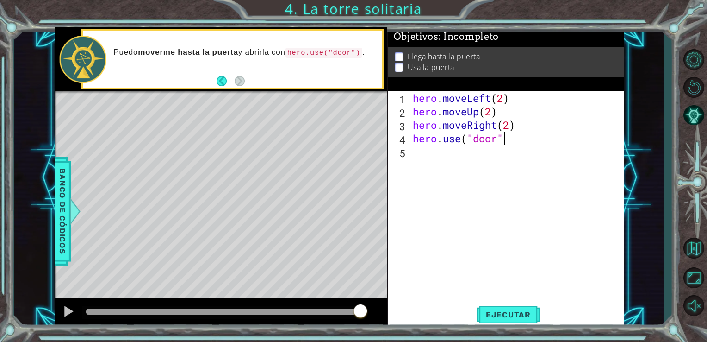
type textarea "hero.use("door")"
click at [512, 319] on span "Ejecutar" at bounding box center [508, 314] width 63 height 9
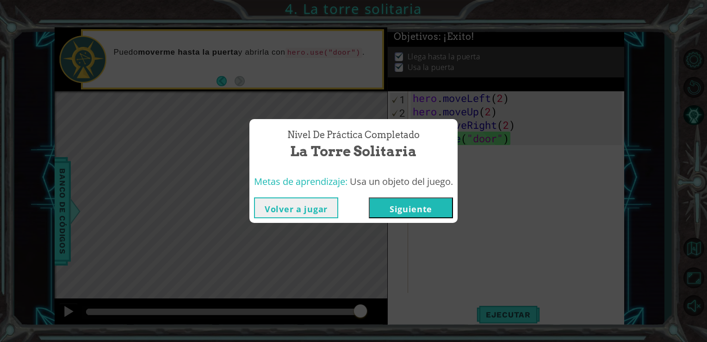
click at [426, 210] on button "Siguiente" at bounding box center [411, 207] width 84 height 21
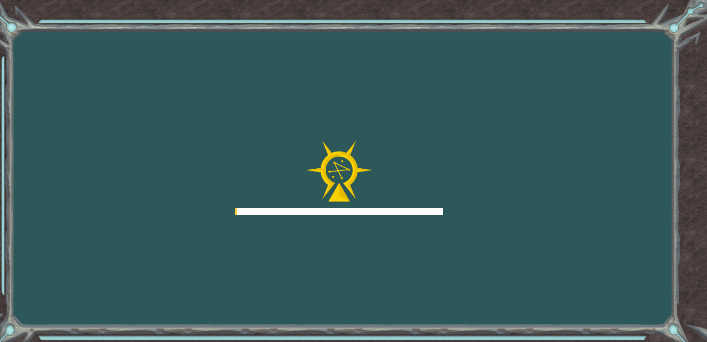
click at [426, 210] on div at bounding box center [339, 211] width 208 height 7
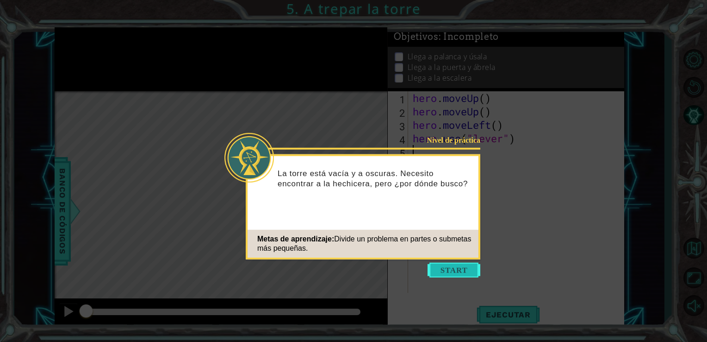
click at [461, 264] on button "Start" at bounding box center [454, 269] width 53 height 15
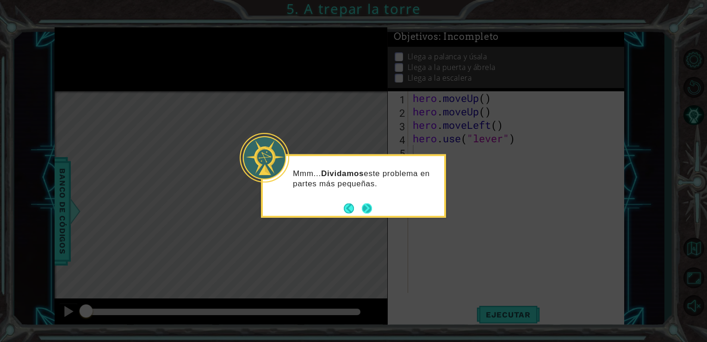
click at [369, 207] on button "Next" at bounding box center [367, 208] width 10 height 10
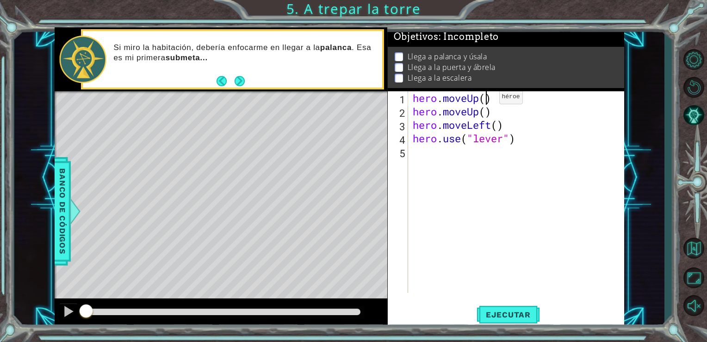
click at [485, 99] on div "hero . moveUp ( ) hero . moveUp ( ) hero . moveLeft ( ) hero . use ( "lever" )" at bounding box center [519, 205] width 216 height 228
click at [479, 112] on div "hero . moveUp ( 2 ) hero . moveUp ( ) hero . moveLeft ( ) hero . use ( "lever" )" at bounding box center [519, 205] width 216 height 228
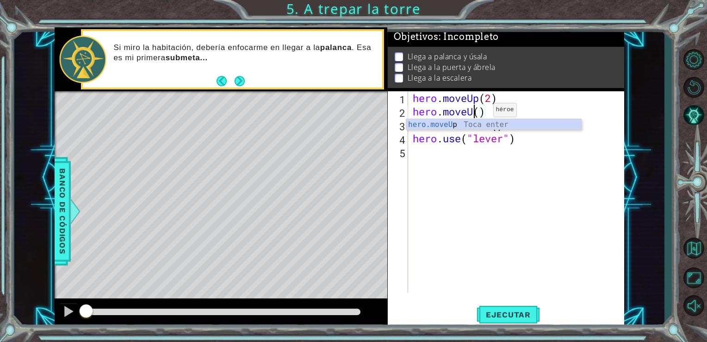
scroll to position [0, 2]
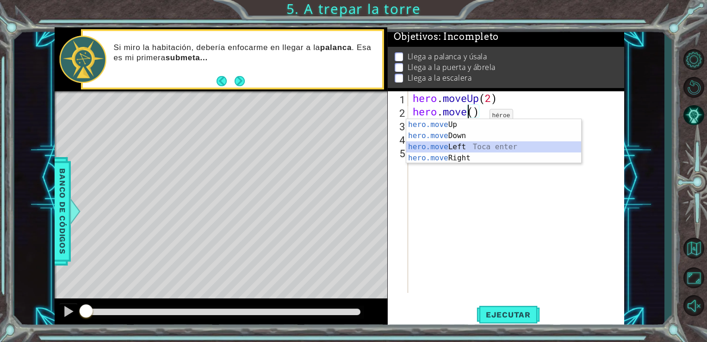
click at [469, 145] on div "hero.move Up Toca enter hero.move Down Toca enter hero.move Left Toca enter her…" at bounding box center [493, 152] width 175 height 67
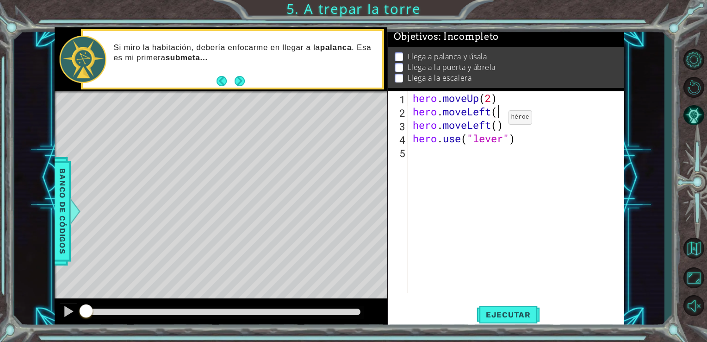
scroll to position [0, 4]
click at [489, 127] on div "hero . moveUp ( 2 ) hero . moveLeft ( 2 ) hero . moveLeft ( ) hero . use ( "lev…" at bounding box center [519, 205] width 216 height 228
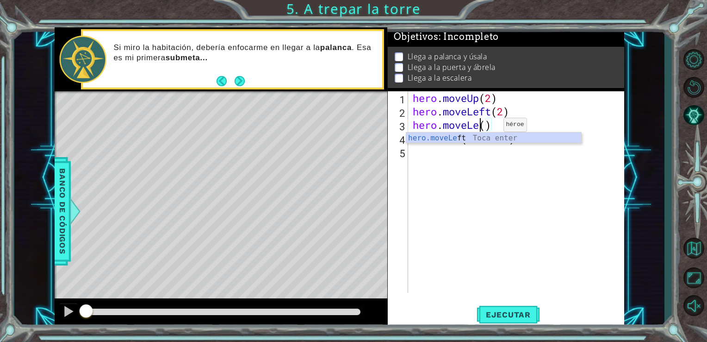
scroll to position [0, 2]
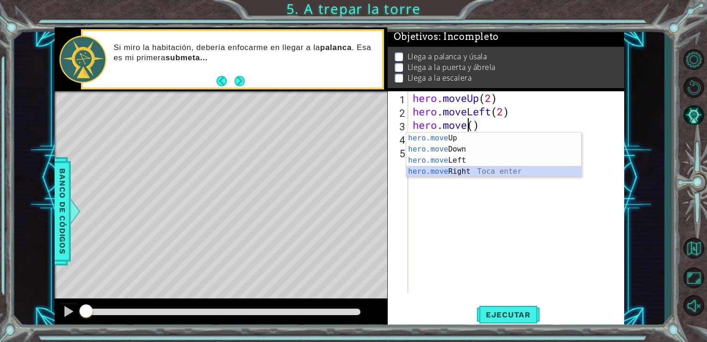
click at [466, 171] on div "hero.move Up Toca enter hero.move Down Toca enter hero.move Left Toca enter her…" at bounding box center [493, 165] width 175 height 67
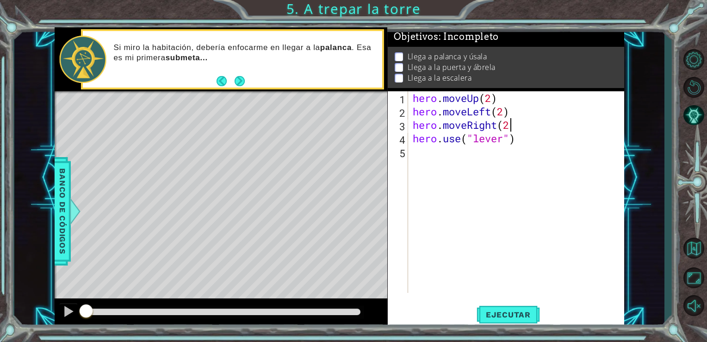
scroll to position [0, 4]
click at [510, 126] on div "hero . moveUp ( 2 ) hero . moveLeft ( 2 ) hero . moveRight ( 2 ) hero . use ( "…" at bounding box center [519, 205] width 216 height 228
click at [497, 124] on div "hero . moveUp ( 2 ) hero . moveLeft ( 2 ) hero . moveRight ( ) hero . use ( "le…" at bounding box center [519, 205] width 216 height 228
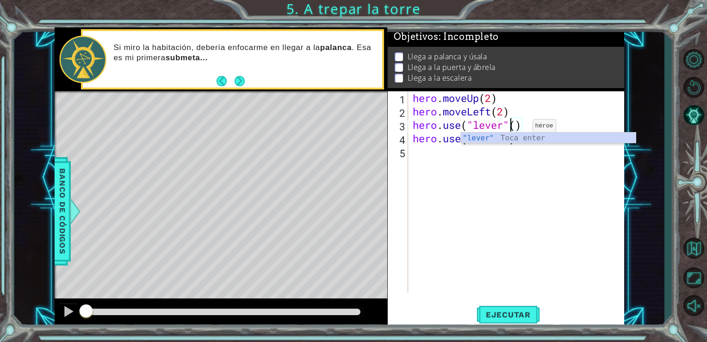
click at [518, 127] on div "hero . moveUp ( 2 ) hero . moveLeft ( 2 ) hero . use ( "lever" ( ) hero . use (…" at bounding box center [519, 205] width 216 height 228
click at [527, 137] on div ""lever" Toca enter" at bounding box center [548, 148] width 175 height 33
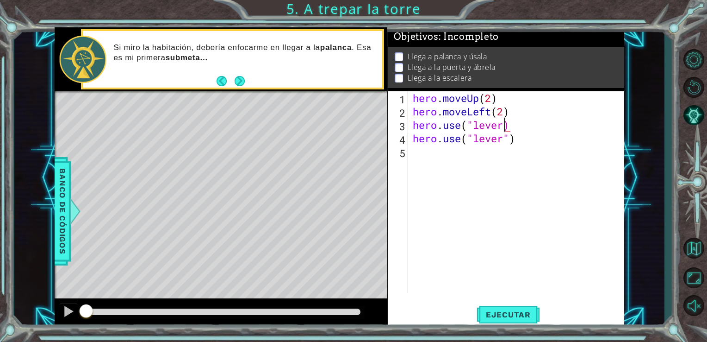
click at [515, 128] on div "hero . moveUp ( 2 ) hero . moveLeft ( 2 ) hero . use ( "lever) hero . use ( "le…" at bounding box center [519, 205] width 216 height 228
click at [510, 142] on div "hero . moveUp ( 2 ) hero . moveLeft ( 2 ) hero . use ( "lever) hero . use ( "le…" at bounding box center [519, 205] width 216 height 228
type textarea "hero.moveRight(3)"
click at [449, 159] on div "hero . moveUp ( 2 ) hero . moveLeft ( 2 ) hero . use ( "lever) hero . moveRight…" at bounding box center [519, 205] width 216 height 228
type textarea "hero.use("door")"
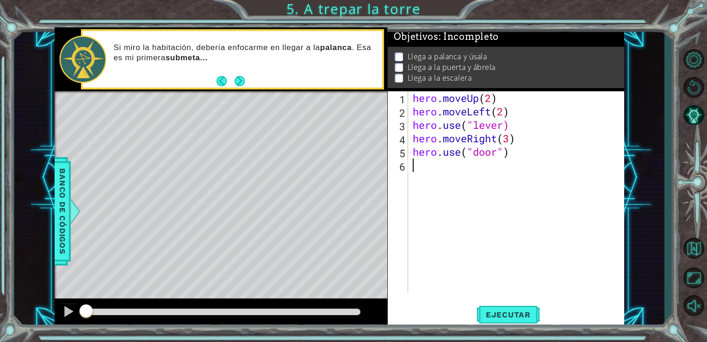
click at [439, 164] on div "hero . moveUp ( 2 ) hero . moveLeft ( 2 ) hero . use ( "lever) hero . moveRight…" at bounding box center [519, 205] width 216 height 228
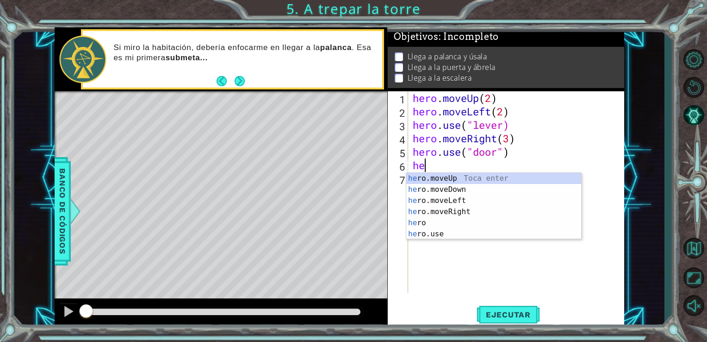
scroll to position [0, 0]
type textarea "hero."
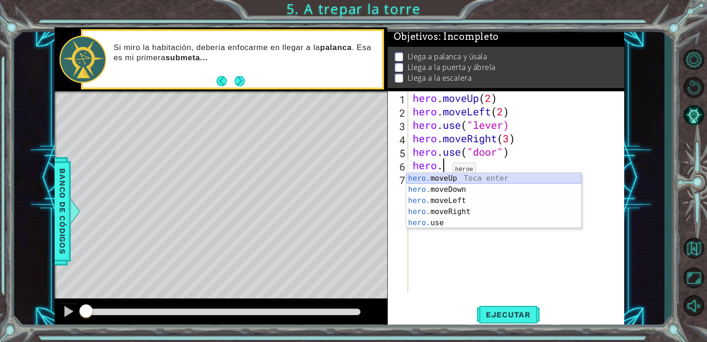
click at [443, 179] on div "hero. moveUp Toca enter hero. moveDown Toca enter hero. moveLeft Toca enter her…" at bounding box center [493, 212] width 175 height 78
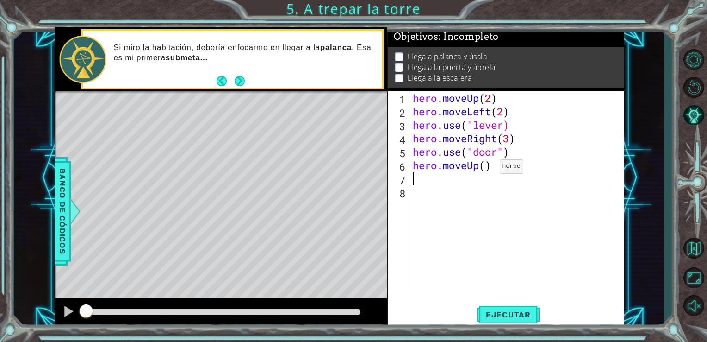
click at [489, 169] on div "hero . moveUp ( 2 ) hero . moveLeft ( 2 ) hero . use ( "lever) hero . moveRight…" at bounding box center [519, 205] width 216 height 228
type textarea "hero.moveUp(1)"
click at [449, 182] on div "hero . moveUp ( 2 ) hero . moveLeft ( 2 ) hero . use ( "lever) hero . moveRight…" at bounding box center [519, 205] width 216 height 228
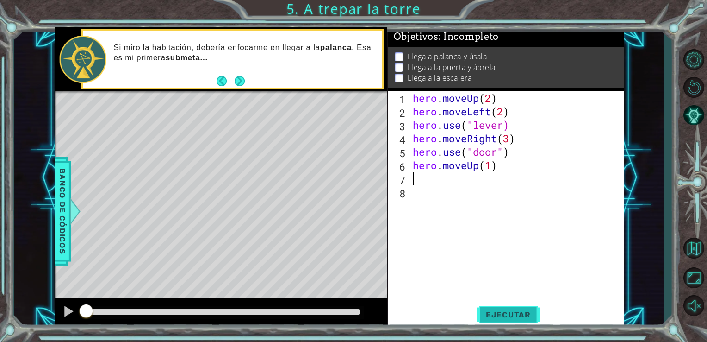
click at [495, 322] on button "Ejecutar" at bounding box center [508, 314] width 63 height 24
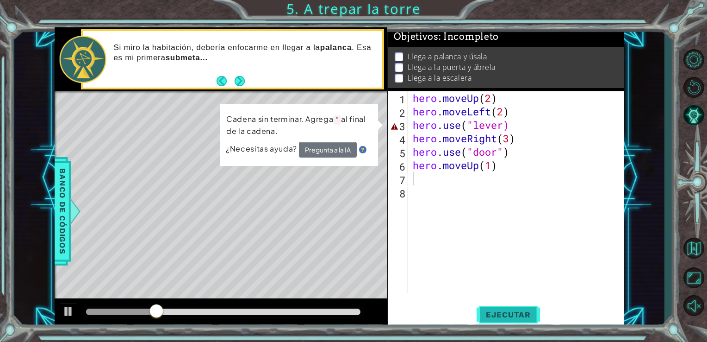
click at [495, 320] on button "Ejecutar" at bounding box center [508, 314] width 63 height 24
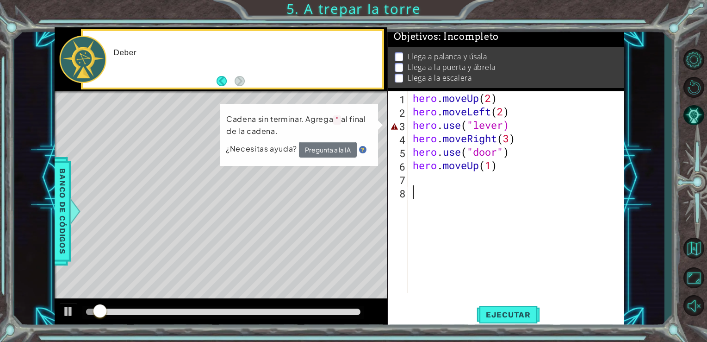
click at [477, 290] on div "hero . moveUp ( 2 ) hero . moveLeft ( 2 ) hero . use ( "lever) hero . moveRight…" at bounding box center [519, 205] width 216 height 228
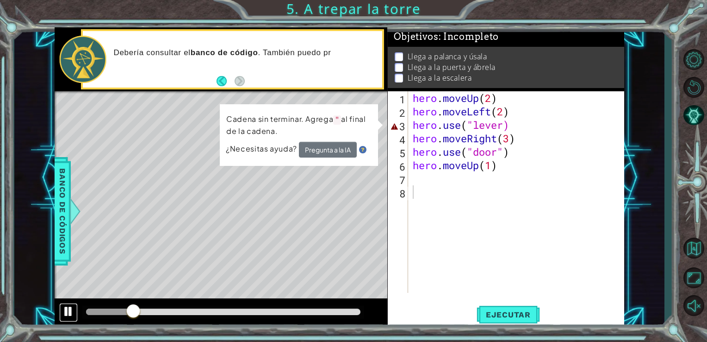
click at [65, 312] on div at bounding box center [68, 311] width 12 height 12
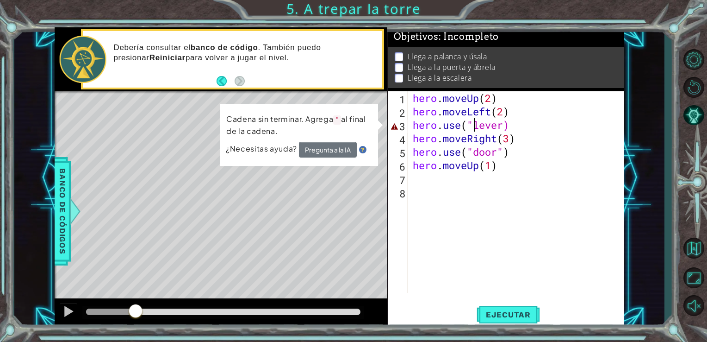
click at [472, 127] on div "hero . moveUp ( 2 ) hero . moveLeft ( 2 ) hero . use ( "lever) hero . moveRight…" at bounding box center [519, 205] width 216 height 228
click at [509, 127] on div "hero . moveUp ( 2 ) hero . moveLeft ( 2 ) hero . use ( "lever) hero . moveRight…" at bounding box center [519, 205] width 216 height 228
click at [505, 125] on div "hero . moveUp ( 2 ) hero . moveLeft ( 2 ) hero . use ( "lever) hero . moveRight…" at bounding box center [519, 205] width 216 height 228
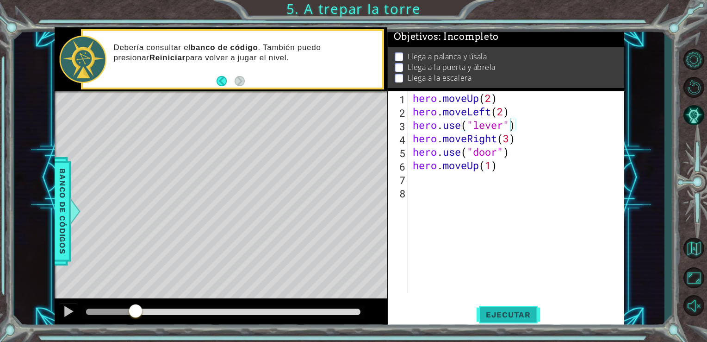
click at [520, 308] on button "Ejecutar" at bounding box center [508, 314] width 63 height 24
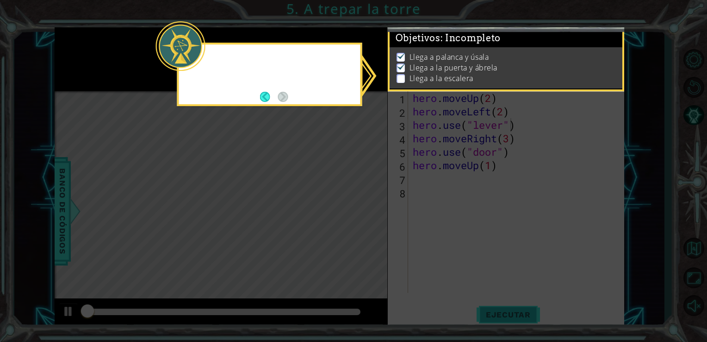
scroll to position [4, 0]
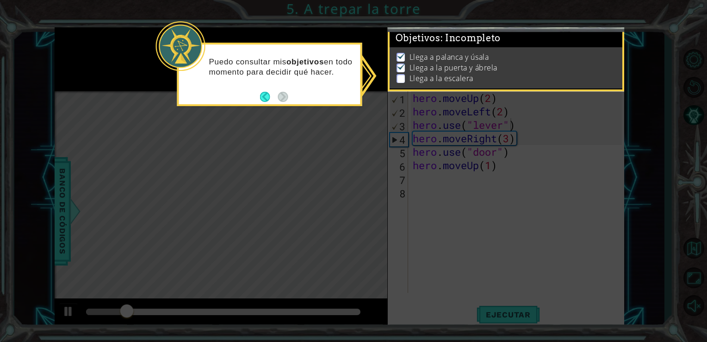
click at [280, 103] on footer at bounding box center [274, 97] width 28 height 14
click at [285, 112] on icon at bounding box center [353, 171] width 707 height 342
click at [416, 81] on div "Llega a palanca y úsala Llega a la puerta y ábrela Llega a la escalera" at bounding box center [506, 67] width 233 height 41
click at [406, 52] on li "Llega a palanca y úsala" at bounding box center [508, 57] width 222 height 11
click at [416, 40] on div "Objetivos : Incompleto" at bounding box center [506, 38] width 233 height 18
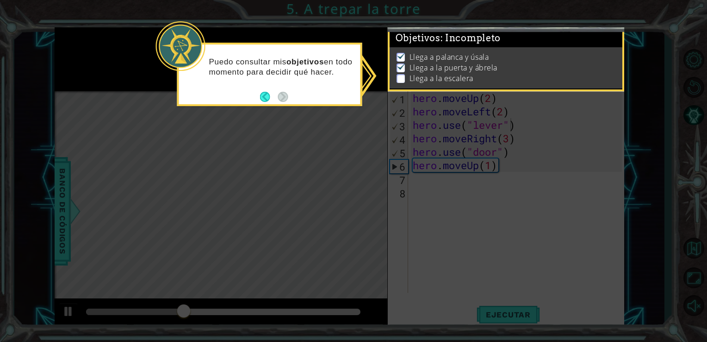
click at [421, 40] on div "Objetivos : Incompleto" at bounding box center [506, 38] width 233 height 18
click at [271, 101] on button "Back" at bounding box center [269, 97] width 18 height 10
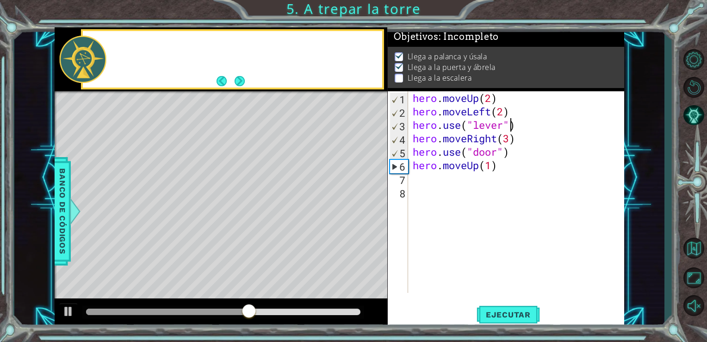
scroll to position [8, 0]
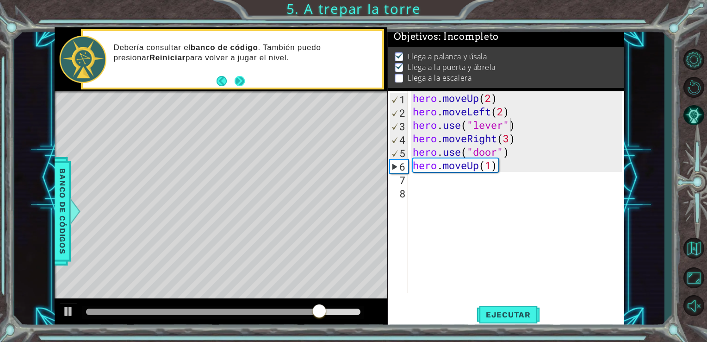
click at [238, 82] on button "Next" at bounding box center [240, 81] width 10 height 10
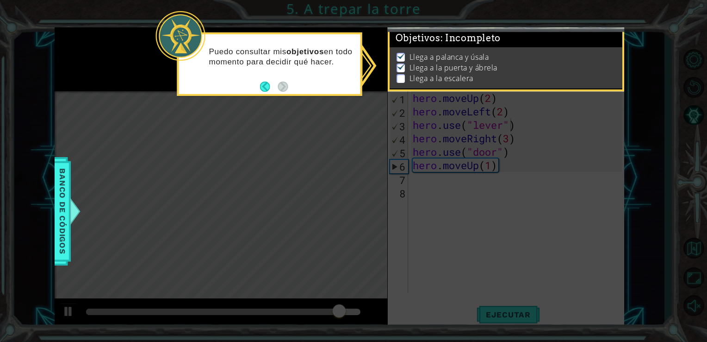
click at [401, 74] on p at bounding box center [401, 78] width 8 height 9
click at [428, 73] on p "Llega a la escalera" at bounding box center [442, 78] width 64 height 10
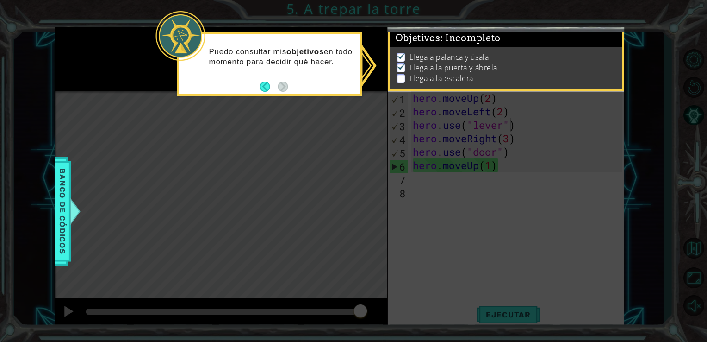
click at [448, 181] on icon at bounding box center [353, 171] width 707 height 342
click at [400, 52] on li "Llega a palanca y úsala" at bounding box center [508, 57] width 222 height 11
click at [62, 194] on span "Banco de códigos" at bounding box center [62, 211] width 15 height 96
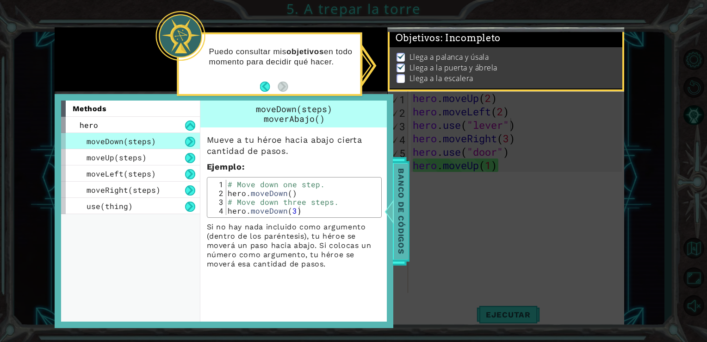
click at [395, 200] on span "Banco de códigos" at bounding box center [401, 211] width 15 height 96
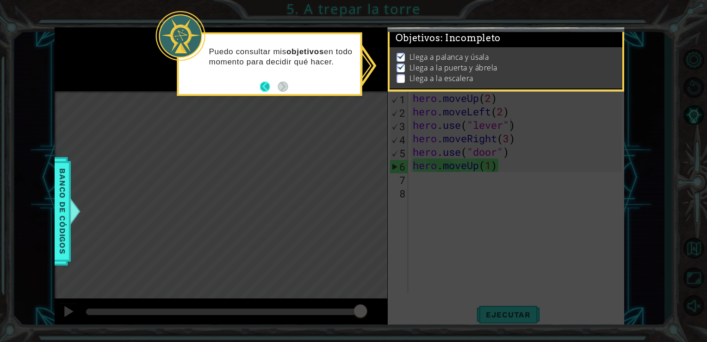
click at [265, 87] on button "Back" at bounding box center [269, 86] width 18 height 10
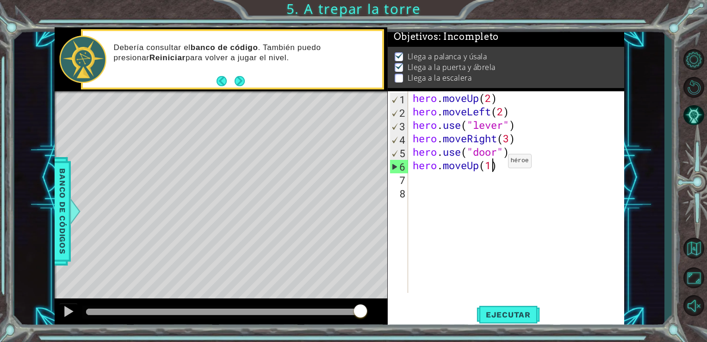
click at [494, 163] on div "hero . moveUp ( 2 ) hero . moveLeft ( 2 ) hero . use ( "lever" ) hero . moveRig…" at bounding box center [519, 205] width 216 height 228
type textarea "hero.moveUp(2)"
click at [439, 188] on div "hero . moveUp ( 2 ) hero . moveLeft ( 2 ) hero . use ( "lever" ) hero . moveRig…" at bounding box center [519, 205] width 216 height 228
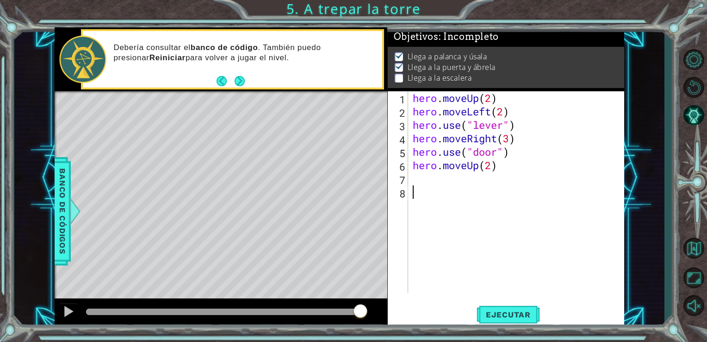
scroll to position [0, 0]
click at [438, 179] on div "hero . moveUp ( 2 ) hero . moveLeft ( 2 ) hero . use ( "lever" ) hero . moveRig…" at bounding box center [519, 205] width 216 height 228
type textarea "hero.moveLeft(4)"
click at [498, 311] on span "Ejecutar" at bounding box center [508, 314] width 63 height 9
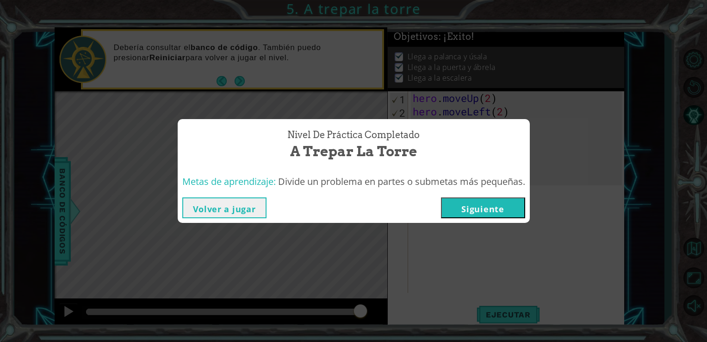
click at [469, 204] on button "Siguiente" at bounding box center [483, 207] width 84 height 21
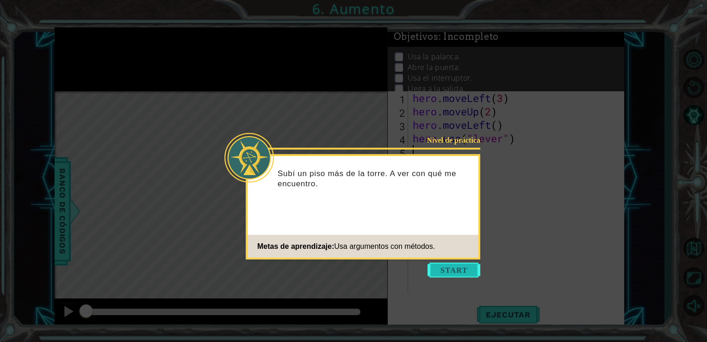
click at [454, 264] on button "Start" at bounding box center [454, 269] width 53 height 15
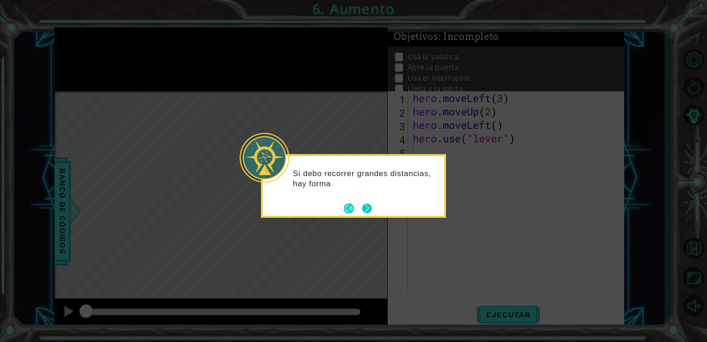
click at [363, 213] on button "Next" at bounding box center [367, 208] width 10 height 10
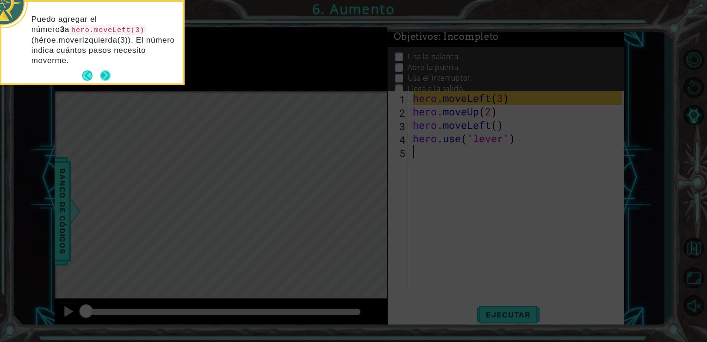
click at [106, 75] on button "Next" at bounding box center [105, 75] width 10 height 10
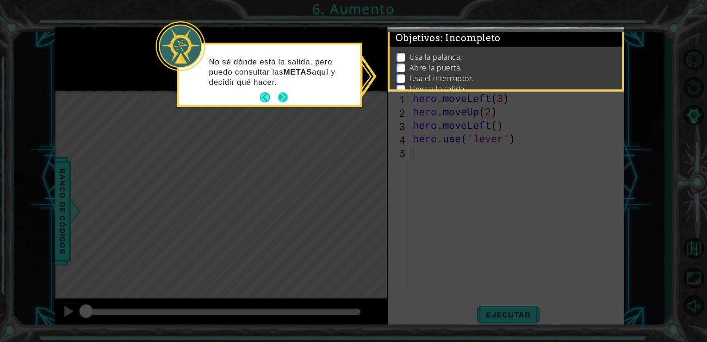
click at [285, 98] on button "Next" at bounding box center [283, 97] width 10 height 10
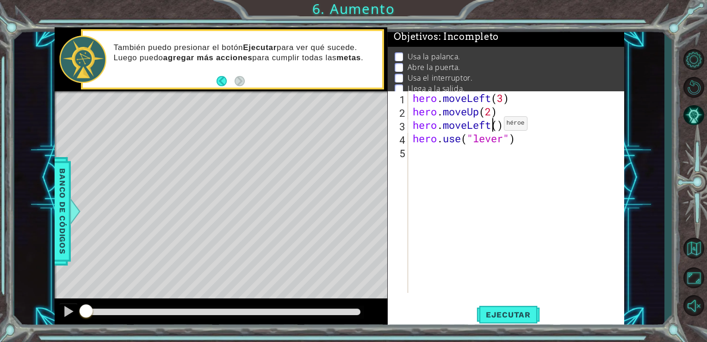
click at [490, 125] on div "hero . moveLeft ( 3 ) hero . moveUp ( 2 ) hero . moveLeft ( ) hero . use ( "lev…" at bounding box center [519, 205] width 216 height 228
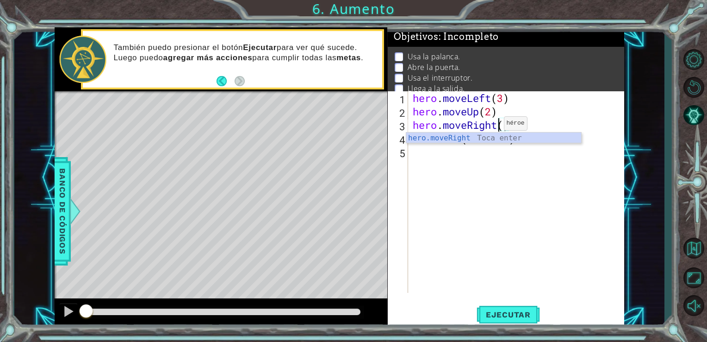
scroll to position [0, 4]
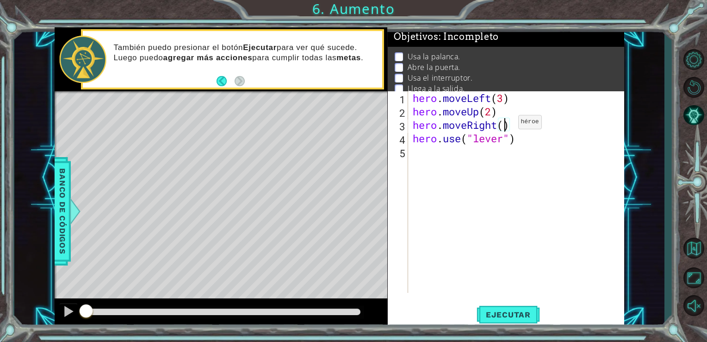
click at [504, 124] on div "hero . moveLeft ( 3 ) hero . moveUp ( 2 ) hero . moveRight ( ) hero . use ( "le…" at bounding box center [519, 205] width 216 height 228
type textarea "hero.moveRight(2)"
click at [497, 316] on span "Ejecutar" at bounding box center [508, 314] width 63 height 9
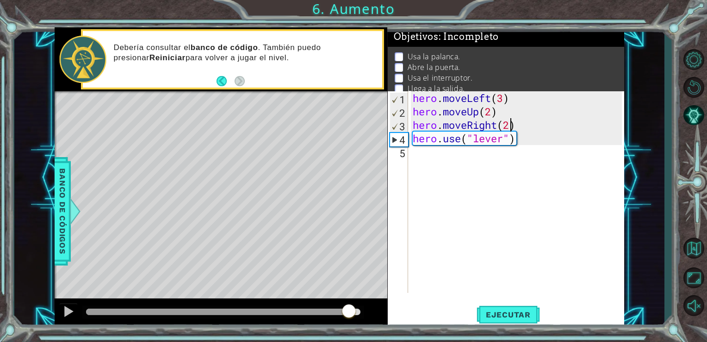
drag, startPoint x: 195, startPoint y: 311, endPoint x: 356, endPoint y: 298, distance: 161.6
click at [356, 298] on div at bounding box center [221, 313] width 333 height 30
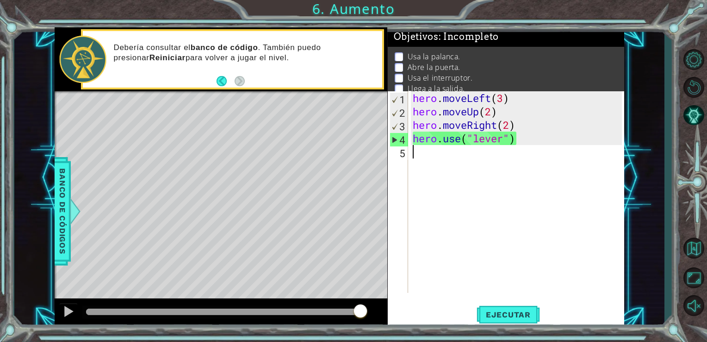
click at [459, 177] on div "hero . moveLeft ( 3 ) hero . moveUp ( 2 ) hero . moveRight ( 2 ) hero . use ( "…" at bounding box center [519, 205] width 216 height 228
click at [500, 125] on div "hero . moveLeft ( 3 ) hero . moveUp ( 2 ) hero . moveRight ( 2 ) hero . use ( "…" at bounding box center [519, 205] width 216 height 228
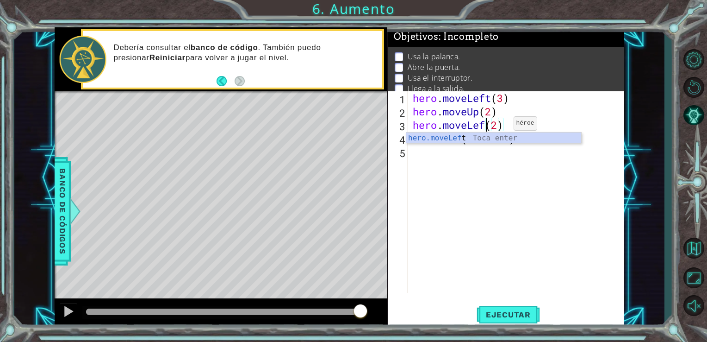
scroll to position [0, 3]
click at [502, 125] on div "hero . moveLeft ( 3 ) hero . moveUp ( 2 ) hero . moveLeft ( 2 ) hero . use ( "l…" at bounding box center [519, 205] width 216 height 228
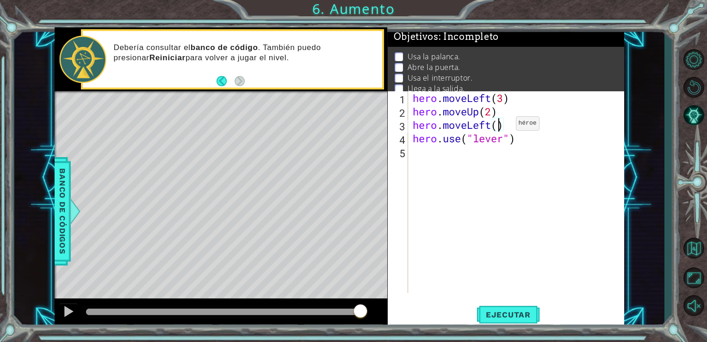
type textarea "hero.moveLeft(1)"
click at [429, 158] on div "hero . moveLeft ( 3 ) hero . moveUp ( 2 ) hero . moveLeft ( 1 ) hero . use ( "l…" at bounding box center [519, 205] width 216 height 228
type textarea "hero.moveLeft(1)"
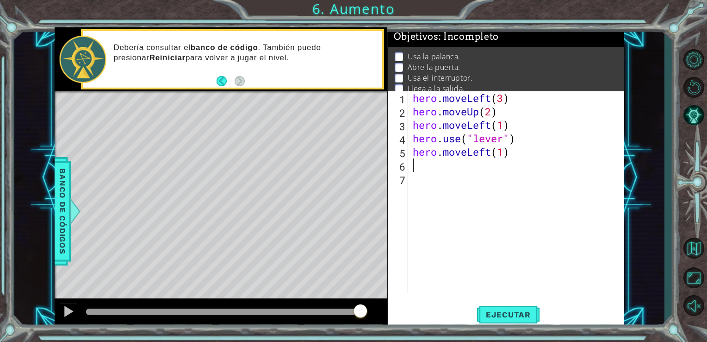
type textarea "H"
click at [504, 320] on button "Ejecutar" at bounding box center [508, 314] width 63 height 24
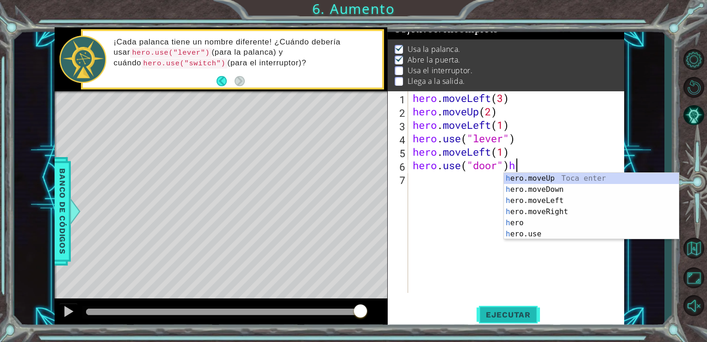
type textarea "hero.use("door")"
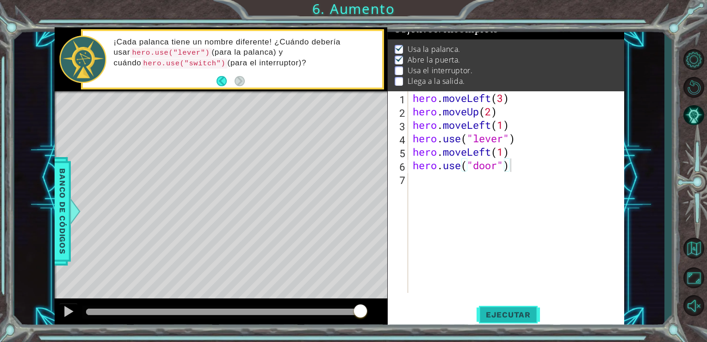
click at [500, 315] on span "Ejecutar" at bounding box center [508, 314] width 63 height 9
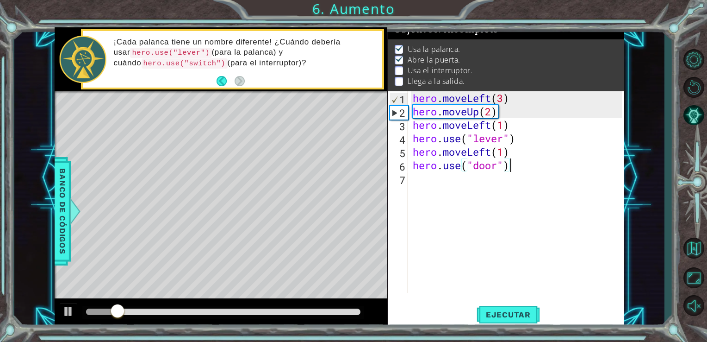
click at [327, 312] on div at bounding box center [223, 311] width 275 height 6
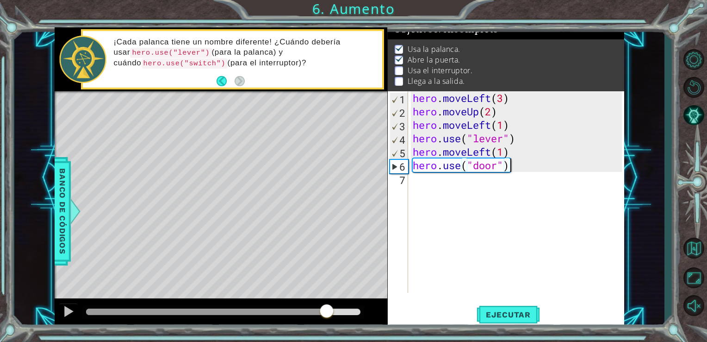
click at [415, 192] on div "hero . moveLeft ( 3 ) hero . moveUp ( 2 ) hero . moveLeft ( 1 ) hero . use ( "l…" at bounding box center [519, 205] width 216 height 228
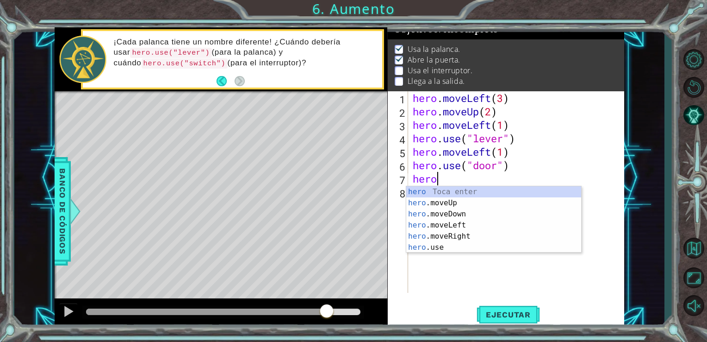
scroll to position [0, 0]
click at [425, 194] on div "hero. moveUp Toca enter hero. moveDown Toca enter hero. moveLeft Toca enter her…" at bounding box center [493, 225] width 175 height 78
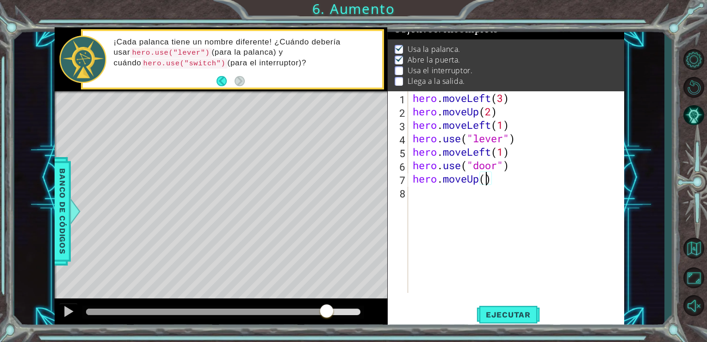
type textarea "hero.moveUp(2)"
click at [425, 194] on div "hero . moveLeft ( 3 ) hero . moveUp ( 2 ) hero . moveLeft ( 1 ) hero . use ( "l…" at bounding box center [519, 205] width 216 height 228
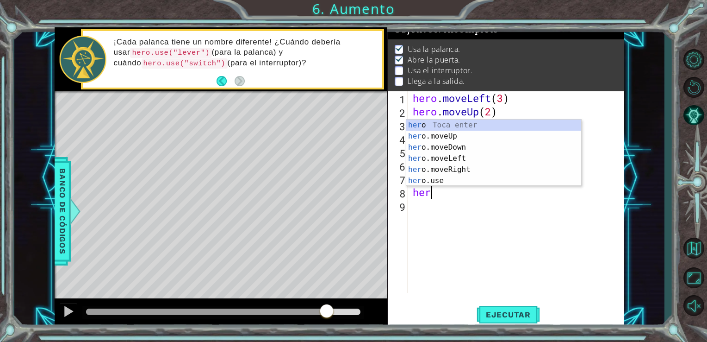
scroll to position [0, 0]
click at [440, 169] on div "hero Toca enter hero .moveUp Toca enter hero .moveDown Toca enter hero .moveLef…" at bounding box center [493, 163] width 175 height 89
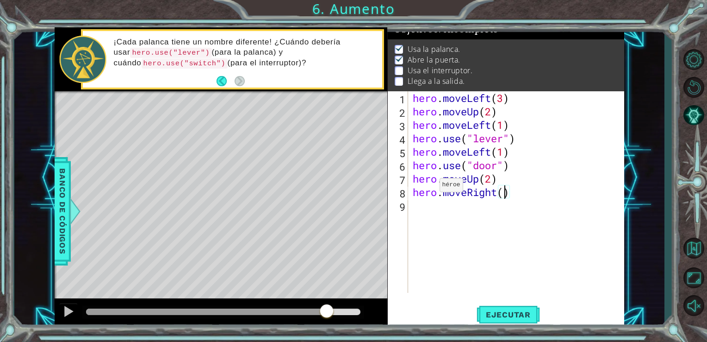
type textarea "hero.moveRight(2)"
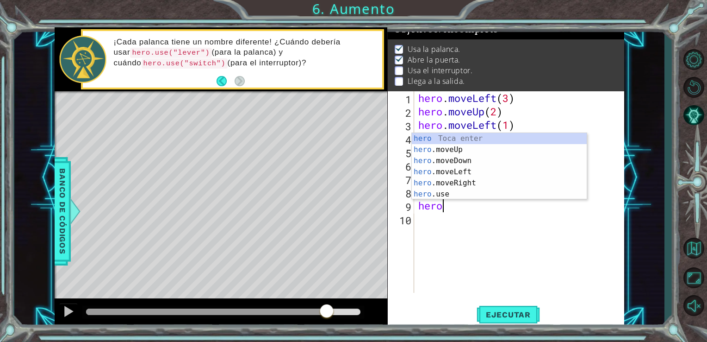
scroll to position [0, 0]
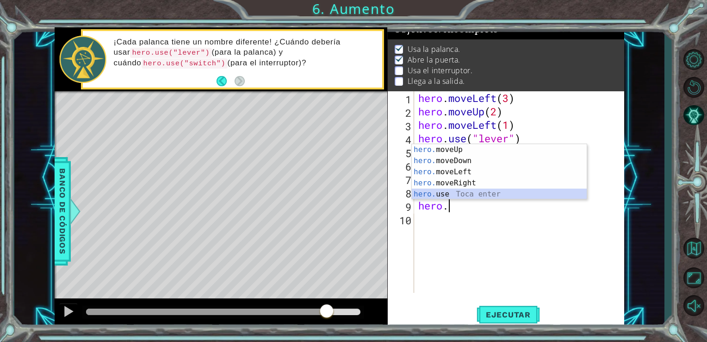
click at [448, 196] on div "hero. moveUp Toca enter hero. moveDown Toca enter hero. moveLeft Toca enter her…" at bounding box center [499, 183] width 175 height 78
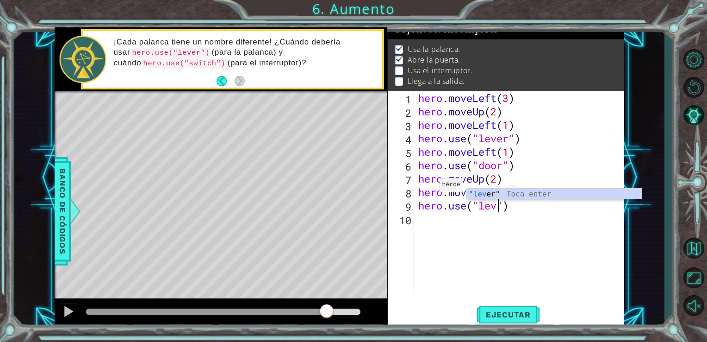
type textarea "hero.use("lever")"
click at [437, 226] on div "hero . moveLeft ( 3 ) hero . moveUp ( 2 ) hero . moveLeft ( 1 ) hero . use ( "l…" at bounding box center [522, 205] width 211 height 228
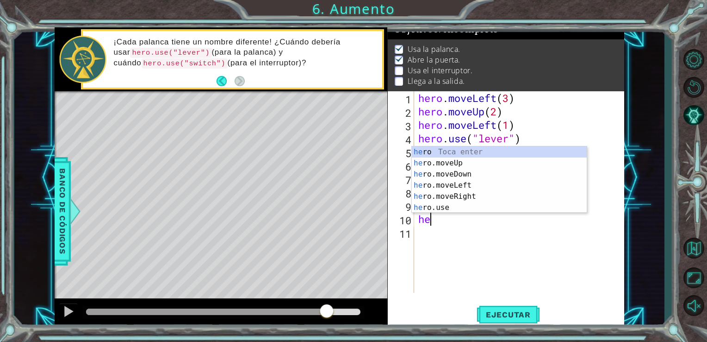
scroll to position [0, 0]
click at [447, 195] on div "hero Toca enter hero .moveUp Toca enter hero .moveDown Toca enter hero .moveLef…" at bounding box center [499, 190] width 175 height 89
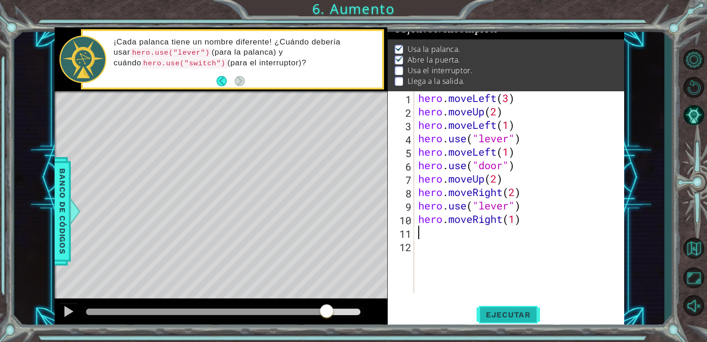
type textarea "hero.moveRight(1)"
click at [500, 309] on button "Ejecutar" at bounding box center [508, 314] width 63 height 24
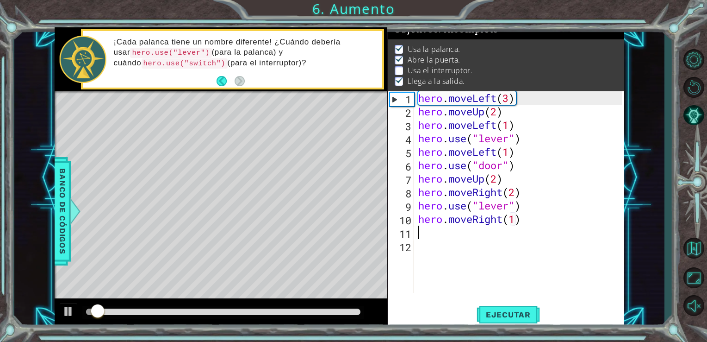
click at [339, 313] on div at bounding box center [223, 311] width 275 height 6
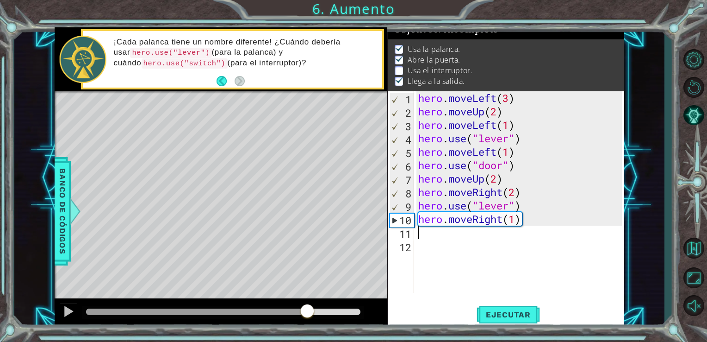
click at [308, 313] on div at bounding box center [197, 311] width 222 height 6
click at [269, 314] on div at bounding box center [197, 311] width 222 height 6
click at [70, 320] on button at bounding box center [68, 312] width 19 height 19
click at [213, 310] on div at bounding box center [188, 311] width 205 height 6
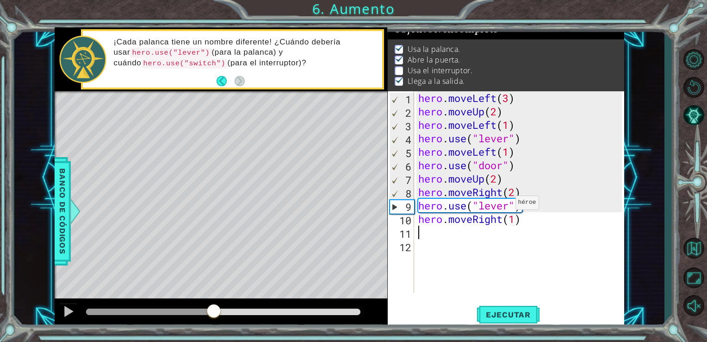
click at [507, 206] on div "hero . moveLeft ( 3 ) hero . moveUp ( 2 ) hero . moveLeft ( 1 ) hero . use ( "l…" at bounding box center [522, 205] width 211 height 228
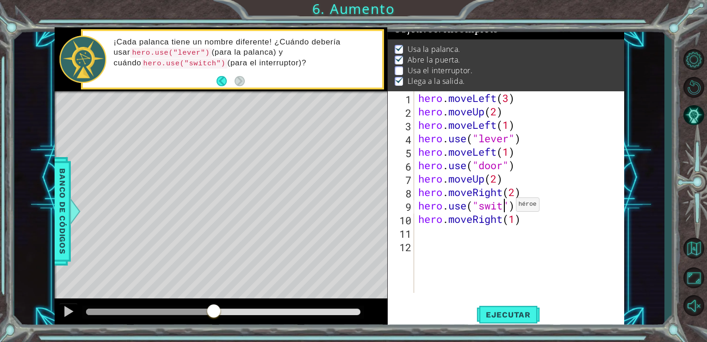
scroll to position [0, 4]
type textarea "hero.use("switch")"
click at [496, 311] on span "Ejecutar" at bounding box center [508, 314] width 63 height 9
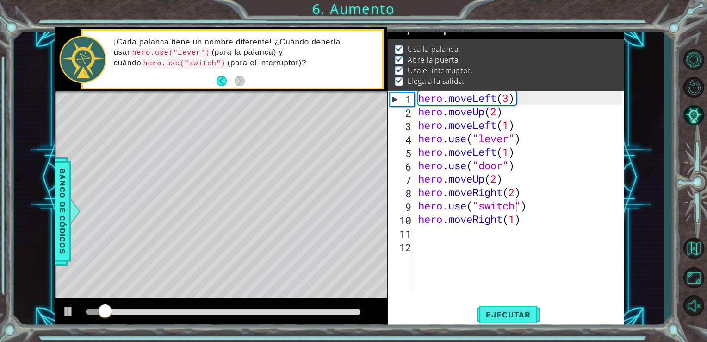
click at [250, 315] on div at bounding box center [223, 312] width 282 height 13
click at [252, 312] on div at bounding box center [223, 311] width 275 height 6
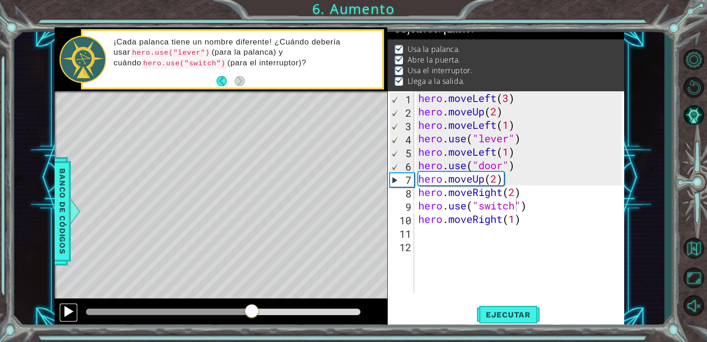
click at [69, 308] on div at bounding box center [68, 311] width 12 height 12
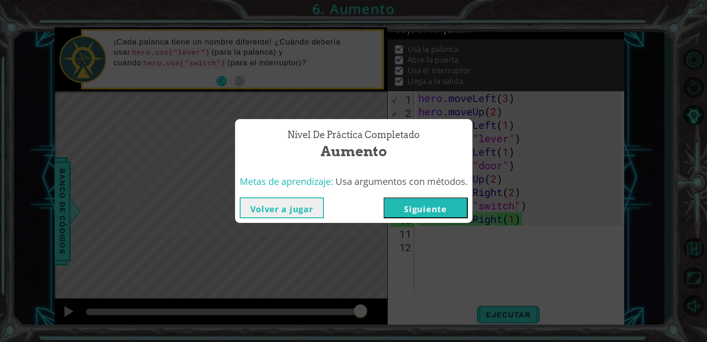
click at [437, 207] on button "Siguiente" at bounding box center [426, 207] width 84 height 21
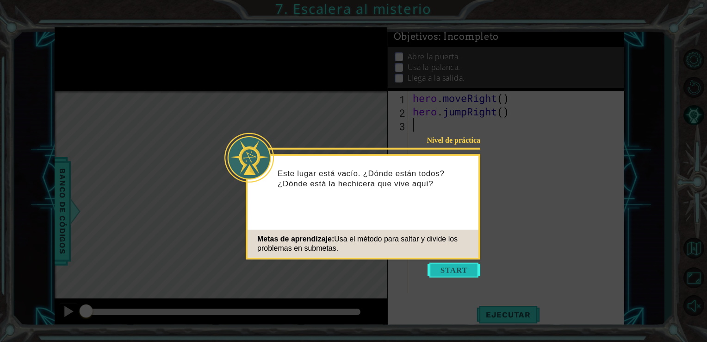
click at [456, 266] on button "Start" at bounding box center [454, 269] width 53 height 15
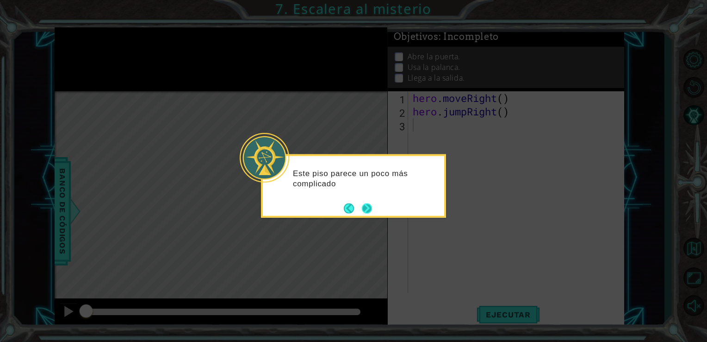
click at [368, 212] on button "Next" at bounding box center [367, 208] width 10 height 10
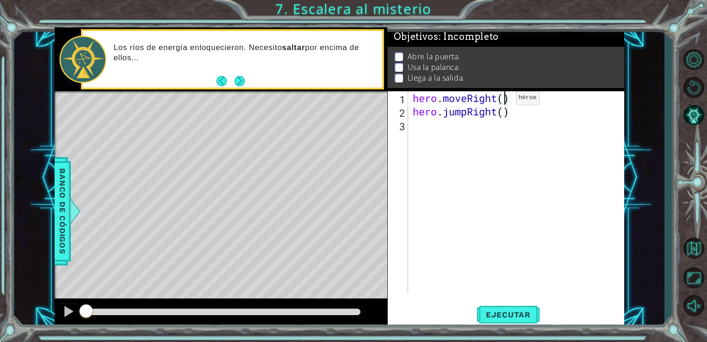
click at [502, 100] on div "hero . moveRight ( ) hero . jumpRight ( )" at bounding box center [519, 205] width 216 height 228
click at [505, 115] on div "hero . moveRight ( 1 ) hero . jumpRight ( )" at bounding box center [519, 205] width 216 height 228
type textarea "hero.jumpRight(1)"
click at [477, 129] on div "hero . moveRight ( 1 ) hero . jumpRight ( 1 )" at bounding box center [519, 205] width 216 height 228
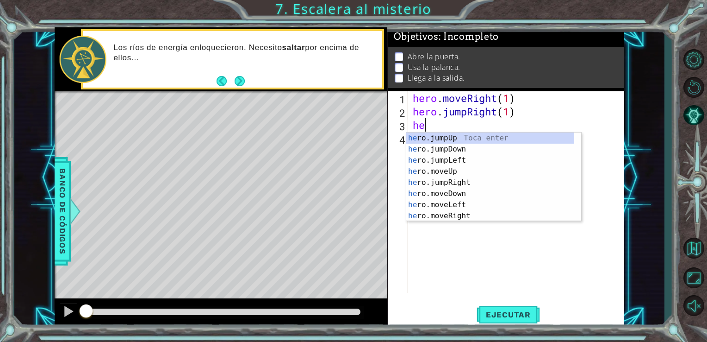
scroll to position [0, 0]
type textarea "hero"
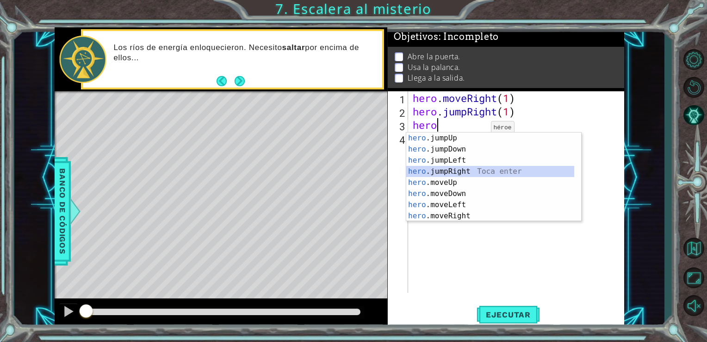
click at [454, 172] on div "hero .jumpUp Toca enter hero .jumpDown Toca enter hero .jumpLeft Toca enter her…" at bounding box center [490, 187] width 168 height 111
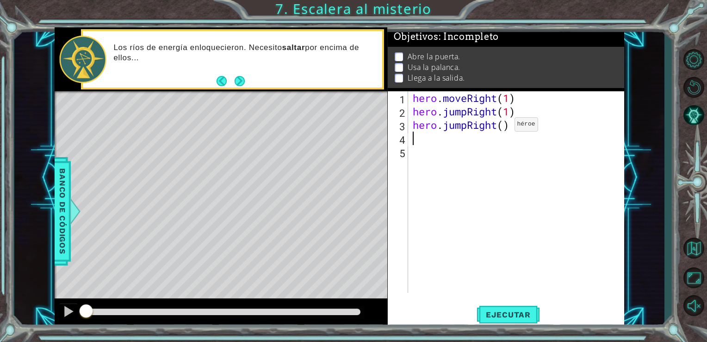
click at [500, 126] on div "hero . moveRight ( 1 ) hero . jumpRight ( 1 ) hero . jumpRight ( )" at bounding box center [519, 205] width 216 height 228
click at [504, 129] on div "hero . moveRight ( 1 ) hero . jumpRight ( 1 ) hero . jumpRight ( )" at bounding box center [519, 205] width 216 height 228
type textarea "hero.jumpRight(2)"
click at [479, 143] on div "hero . moveRight ( 1 ) hero . jumpRight ( 1 ) hero . jumpRight ( 2 )" at bounding box center [519, 205] width 216 height 228
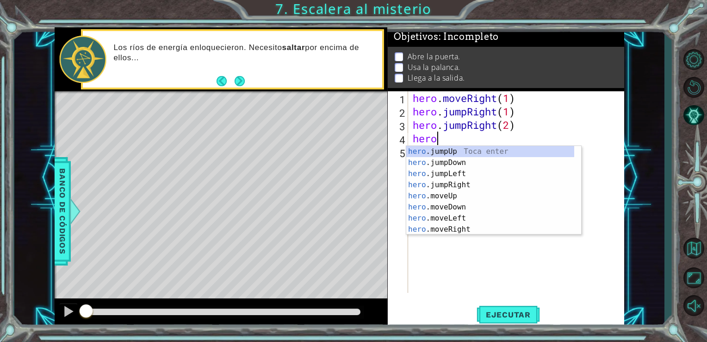
scroll to position [0, 0]
click at [459, 199] on div "hero. jumpUp Toca enter hero. jumpDown Toca enter hero. jumpLeft Toca enter her…" at bounding box center [490, 201] width 168 height 111
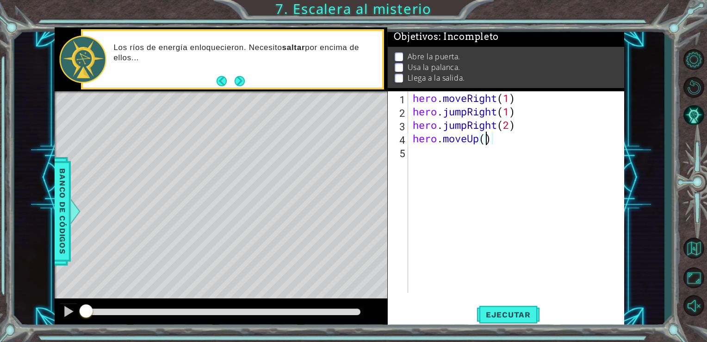
scroll to position [0, 3]
type textarea "hero.moveUp(1)"
click at [439, 160] on div "hero . moveRight ( 1 ) hero . jumpRight ( 1 ) hero . jumpRight ( 2 ) hero . mov…" at bounding box center [519, 205] width 216 height 228
click at [512, 320] on button "Ejecutar" at bounding box center [508, 314] width 63 height 24
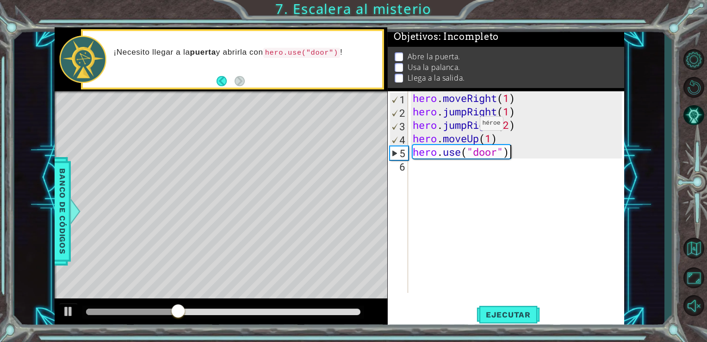
click at [466, 127] on div "hero . moveRight ( 1 ) hero . jumpRight ( 1 ) hero . jumpRight ( 2 ) hero . mov…" at bounding box center [519, 205] width 216 height 228
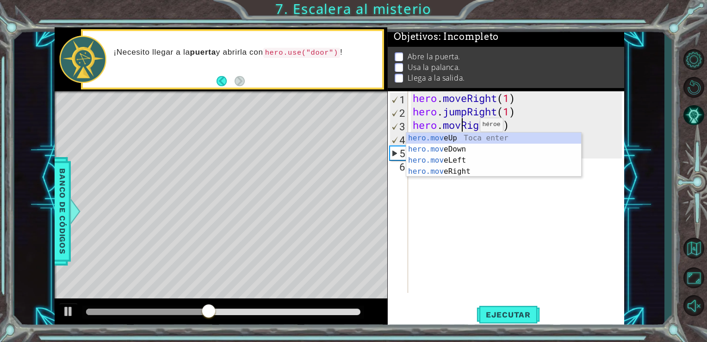
scroll to position [0, 2]
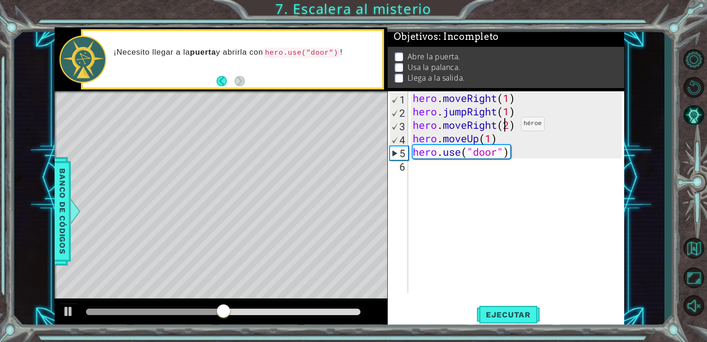
click at [507, 126] on div "hero . moveRight ( 1 ) hero . jumpRight ( 1 ) hero . moveRight ( 2 ) hero . mov…" at bounding box center [519, 205] width 216 height 228
click at [504, 308] on button "Ejecutar" at bounding box center [508, 314] width 63 height 24
click at [513, 128] on div "hero . moveRight ( 1 ) hero . jumpRight ( 1 ) hero . moveRight ( 2 ) hero . mov…" at bounding box center [519, 205] width 216 height 228
click at [490, 140] on div "hero . moveRight ( 1 ) hero . jumpRight ( 1 ) hero . moveRight ( 1 ) hero . mov…" at bounding box center [519, 205] width 216 height 228
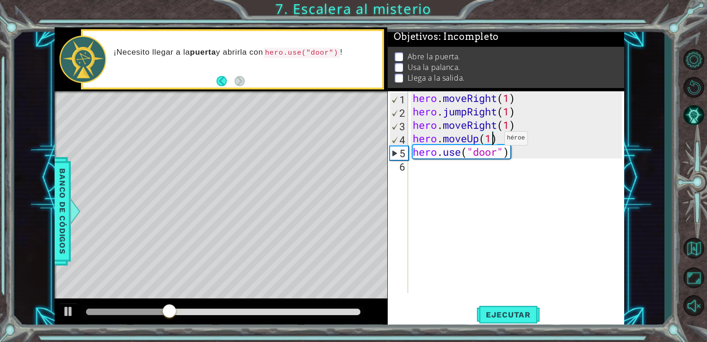
scroll to position [0, 3]
type textarea "hero.moveUp(1)"
click at [502, 312] on span "Ejecutar" at bounding box center [508, 314] width 63 height 9
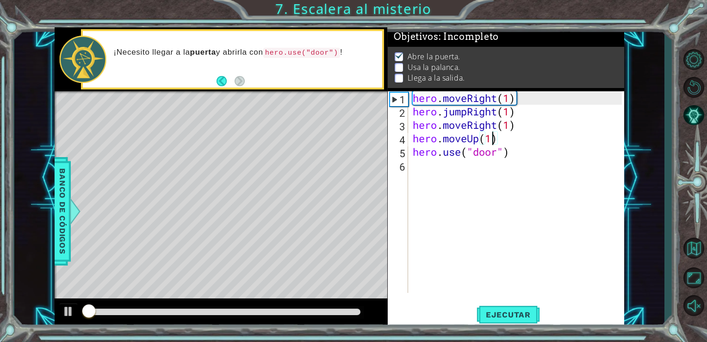
scroll to position [4, 0]
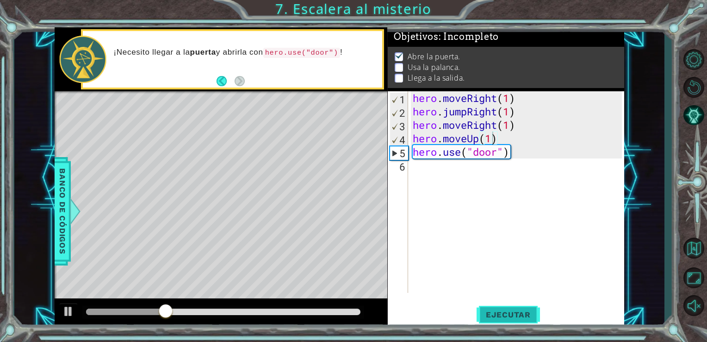
click at [506, 310] on span "Ejecutar" at bounding box center [508, 314] width 63 height 9
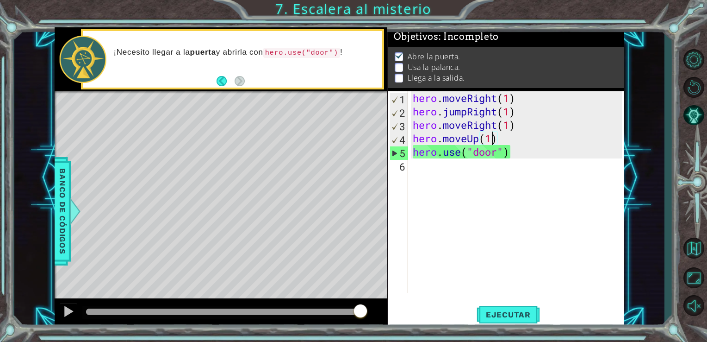
scroll to position [0, 0]
click at [440, 177] on div "hero . moveRight ( 1 ) hero . jumpRight ( 1 ) hero . moveRight ( 1 ) hero . mov…" at bounding box center [519, 205] width 216 height 228
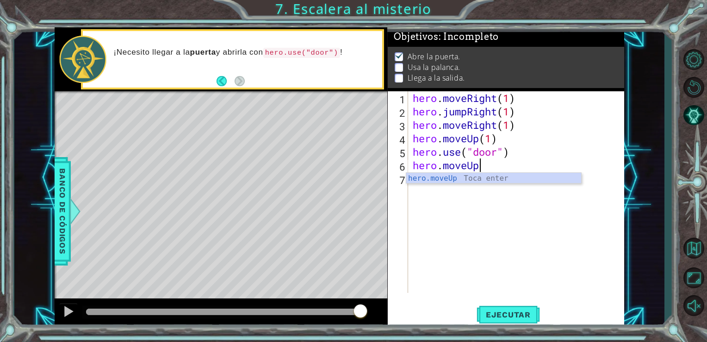
scroll to position [0, 2]
type textarea "hero.moveUp(2)"
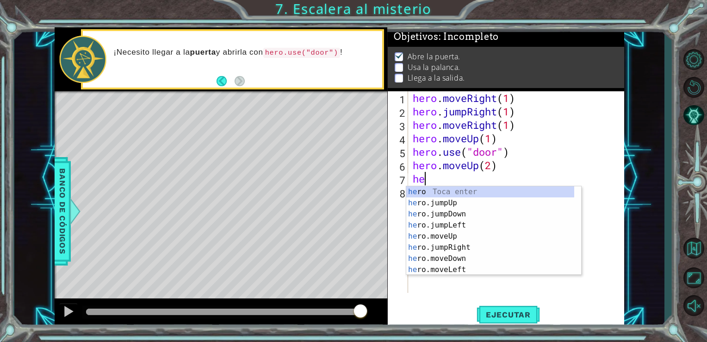
scroll to position [0, 0]
type textarea "hero"
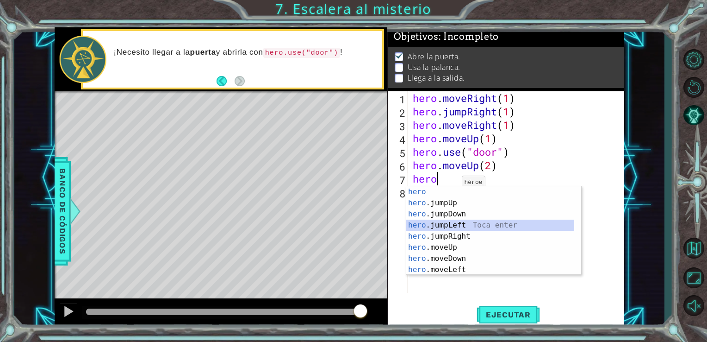
click at [444, 223] on div "hero Toca enter hero .jumpUp Toca enter hero .jumpDown Toca enter hero .jumpLef…" at bounding box center [490, 241] width 168 height 111
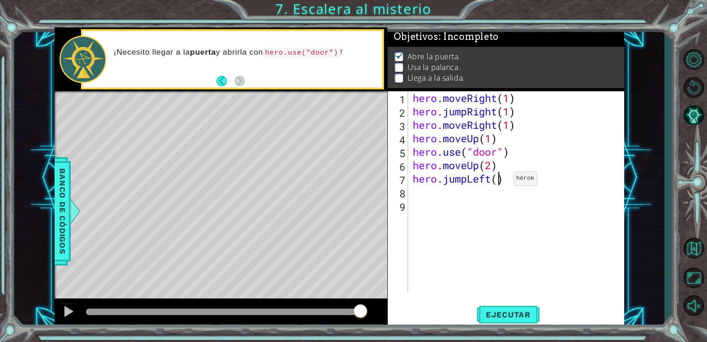
click at [500, 181] on div "hero . moveRight ( 1 ) hero . jumpRight ( 1 ) hero . moveRight ( 1 ) hero . mov…" at bounding box center [519, 205] width 216 height 228
type textarea "hero.jumpLeft(1)"
click at [462, 201] on div "hero . moveRight ( 1 ) hero . jumpRight ( 1 ) hero . moveRight ( 1 ) hero . mov…" at bounding box center [519, 205] width 216 height 228
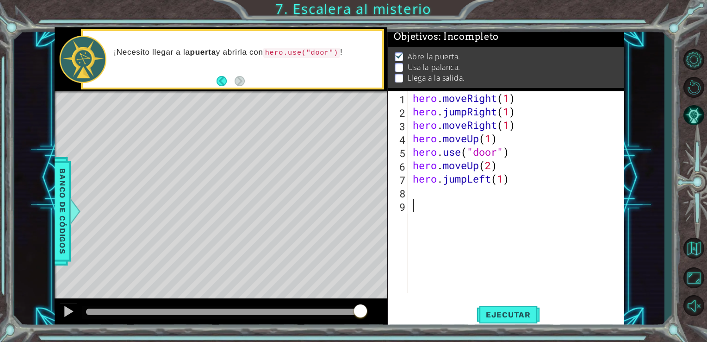
click at [461, 194] on div "hero . moveRight ( 1 ) hero . jumpRight ( 1 ) hero . moveRight ( 1 ) hero . mov…" at bounding box center [519, 205] width 216 height 228
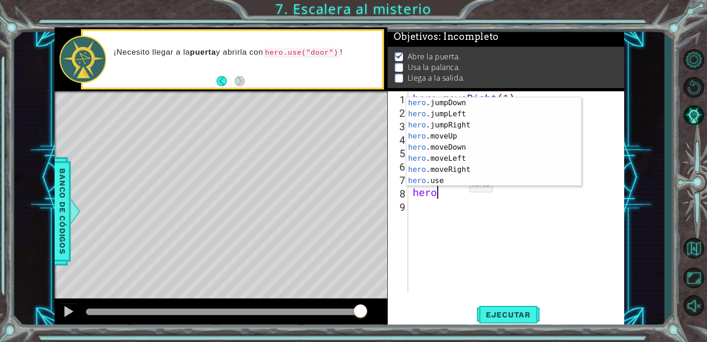
scroll to position [22, 0]
click at [492, 184] on div "hero .jumpDown Toca enter hero .jumpLeft Toca enter hero .jumpRight Toca enter …" at bounding box center [490, 152] width 168 height 111
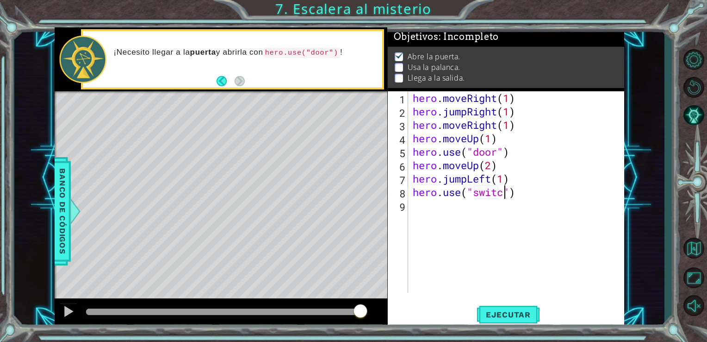
scroll to position [0, 4]
type textarea "hero.use("switch")"
click at [486, 225] on div "hero . moveRight ( 1 ) hero . jumpRight ( 1 ) hero . moveRight ( 1 ) hero . mov…" at bounding box center [519, 205] width 216 height 228
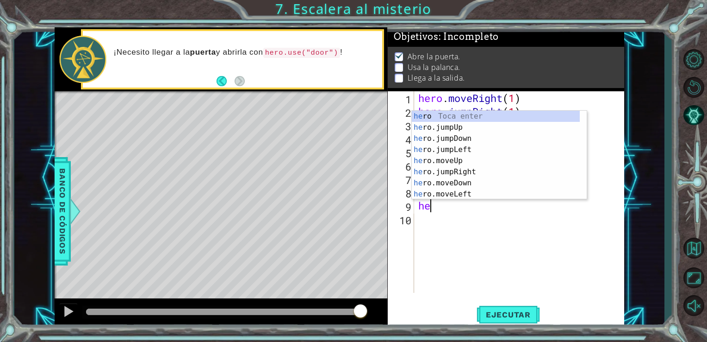
scroll to position [0, 0]
type textarea "hero."
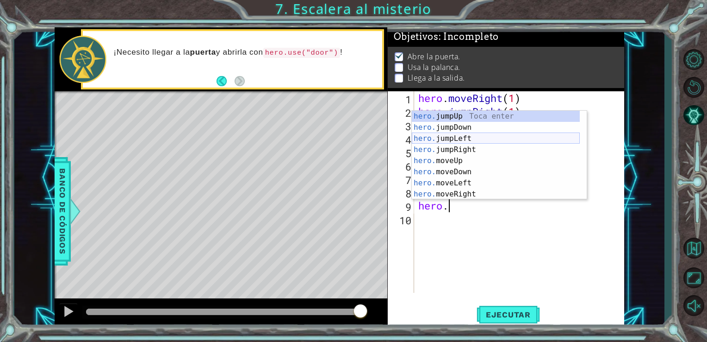
click at [475, 141] on div "hero. jumpUp Toca enter hero. jumpDown Toca enter hero. jumpLeft Toca enter her…" at bounding box center [496, 166] width 168 height 111
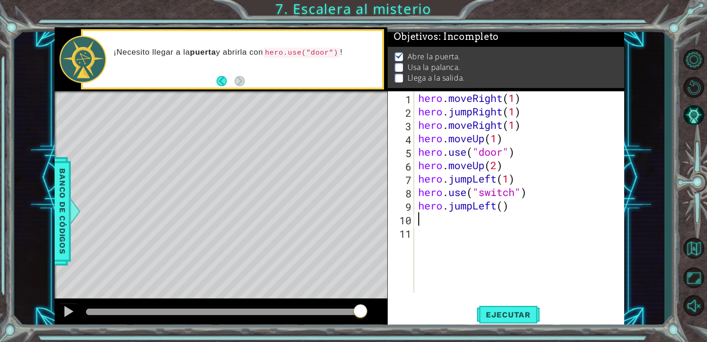
scroll to position [0, 0]
click at [505, 208] on div "hero . moveRight ( 1 ) hero . jumpRight ( 1 ) hero . moveRight ( 1 ) hero . mov…" at bounding box center [522, 205] width 211 height 228
click at [524, 314] on span "Ejecutar" at bounding box center [508, 314] width 63 height 9
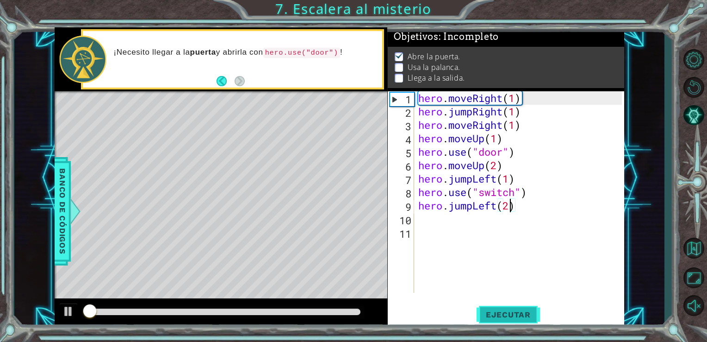
scroll to position [4, 0]
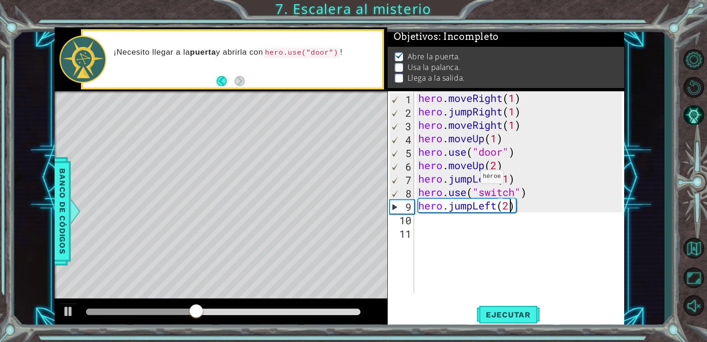
click at [473, 179] on div "hero . moveRight ( 1 ) hero . jumpRight ( 1 ) hero . moveRight ( 1 ) hero . mov…" at bounding box center [522, 205] width 211 height 228
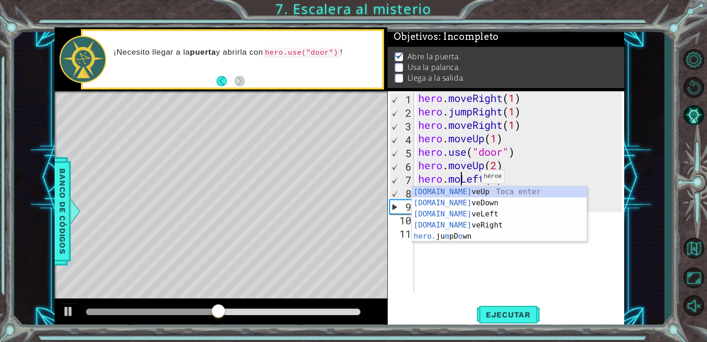
scroll to position [0, 2]
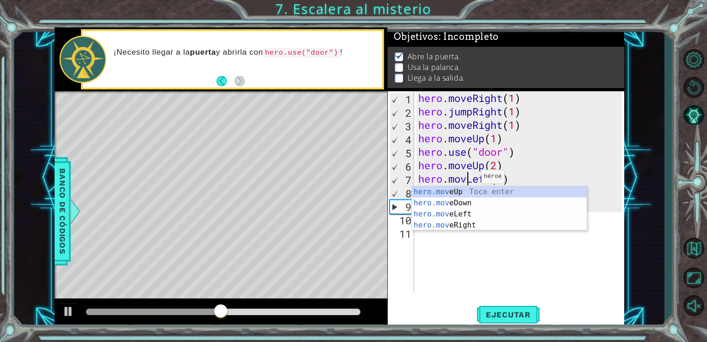
type textarea "hero.moveLeft(1)"
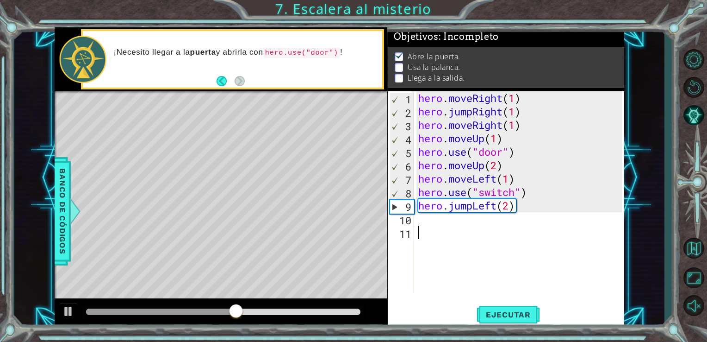
click at [487, 248] on div "hero . moveRight ( 1 ) hero . jumpRight ( 1 ) hero . moveRight ( 1 ) hero . mov…" at bounding box center [522, 205] width 211 height 228
click at [509, 307] on button "Ejecutar" at bounding box center [508, 314] width 63 height 24
click at [515, 191] on div "hero . moveRight ( 1 ) hero . jumpRight ( 1 ) hero . moveRight ( 1 ) hero . mov…" at bounding box center [522, 205] width 211 height 228
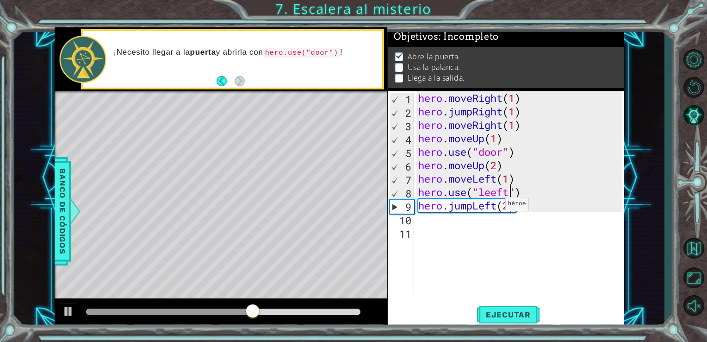
click at [497, 206] on div "hero . moveRight ( 1 ) hero . jumpRight ( 1 ) hero . moveRight ( 1 ) hero . mov…" at bounding box center [522, 205] width 211 height 228
click at [474, 206] on div "hero . moveRight ( 1 ) hero . jumpRight ( 1 ) hero . moveRight ( 1 ) hero . mov…" at bounding box center [522, 205] width 211 height 228
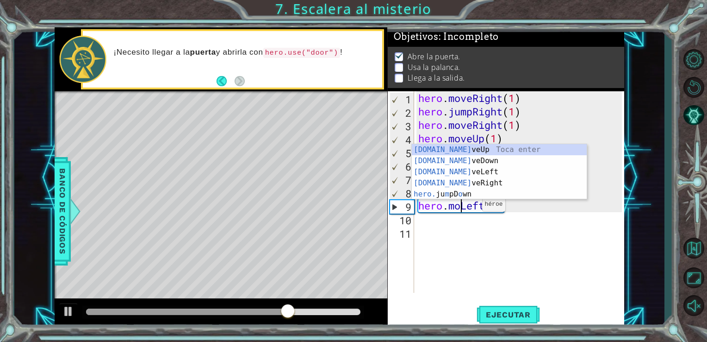
scroll to position [0, 2]
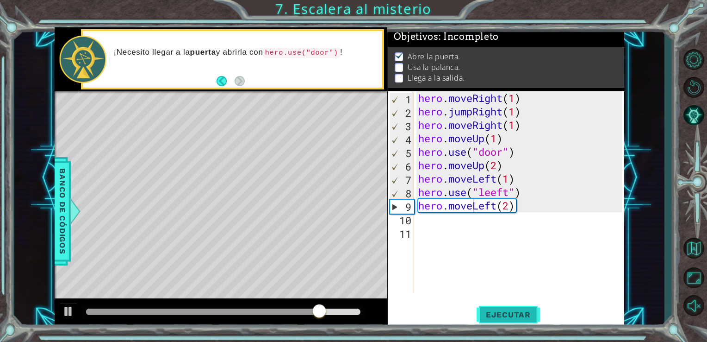
click at [515, 306] on button "Ejecutar" at bounding box center [508, 314] width 63 height 24
click at [511, 195] on div "hero . moveRight ( 1 ) hero . jumpRight ( 1 ) hero . moveRight ( 1 ) hero . mov…" at bounding box center [522, 205] width 211 height 228
type textarea "hero.use("lever")"
click at [509, 316] on span "Ejecutar" at bounding box center [508, 314] width 63 height 9
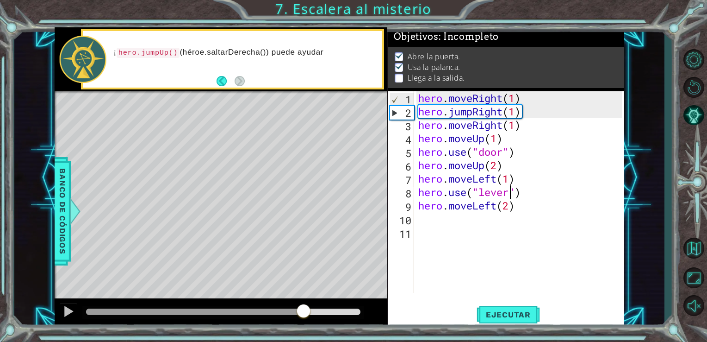
click at [304, 312] on div at bounding box center [223, 311] width 275 height 6
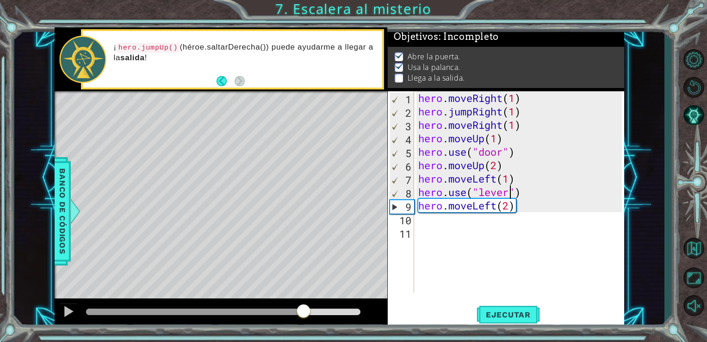
click at [420, 219] on div "hero . moveRight ( 1 ) hero . jumpRight ( 1 ) hero . moveRight ( 1 ) hero . mov…" at bounding box center [522, 205] width 211 height 228
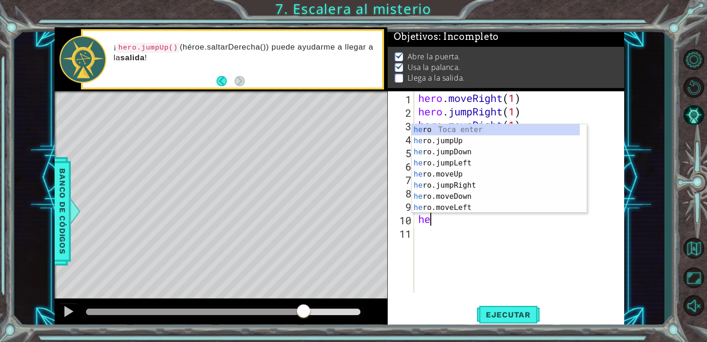
scroll to position [0, 0]
type textarea "hero"
click at [437, 140] on div "hero Toca enter hero .jumpUp Toca enter hero .jumpDown Toca enter hero .jumpLef…" at bounding box center [496, 179] width 168 height 111
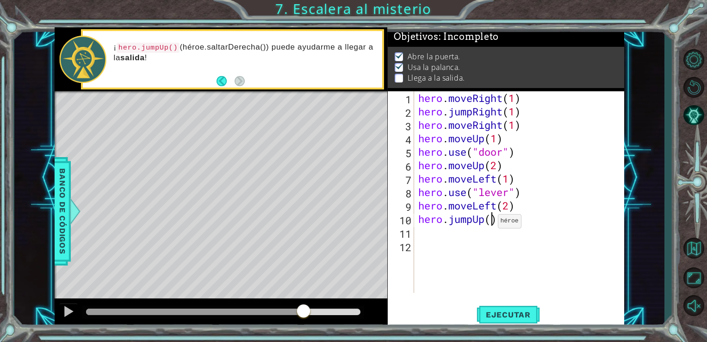
click at [489, 223] on div "hero . moveRight ( 1 ) hero . jumpRight ( 1 ) hero . moveRight ( 1 ) hero . mov…" at bounding box center [522, 205] width 211 height 228
type textarea "hero.jumpUp(1)"
click at [475, 232] on div "hero . moveRight ( 1 ) hero . jumpRight ( 1 ) hero . moveRight ( 1 ) hero . mov…" at bounding box center [522, 205] width 211 height 228
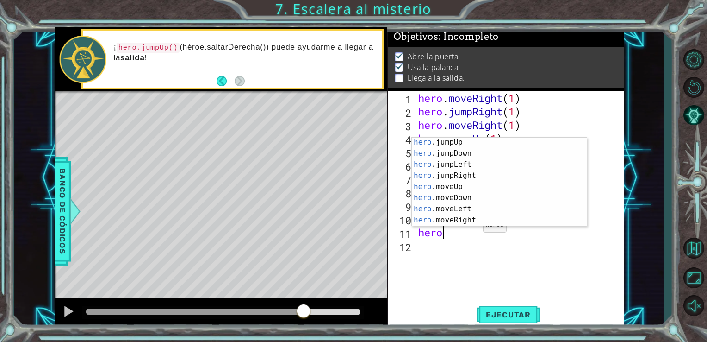
scroll to position [12, 0]
click at [498, 221] on div "hero .jumpUp Toca enter hero .jumpDown Toca enter hero .jumpLeft Toca enter her…" at bounding box center [496, 192] width 168 height 111
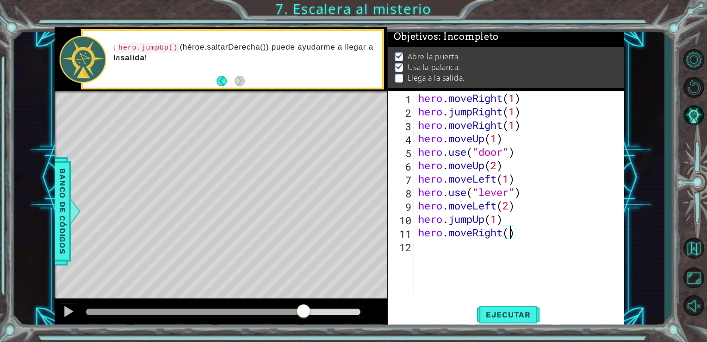
scroll to position [0, 4]
type textarea "hero.moveRight(2)"
click at [512, 312] on span "Ejecutar" at bounding box center [508, 314] width 63 height 9
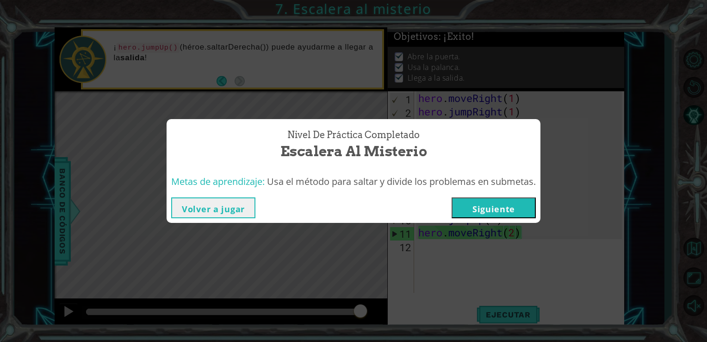
click at [493, 203] on button "Siguiente" at bounding box center [494, 207] width 84 height 21
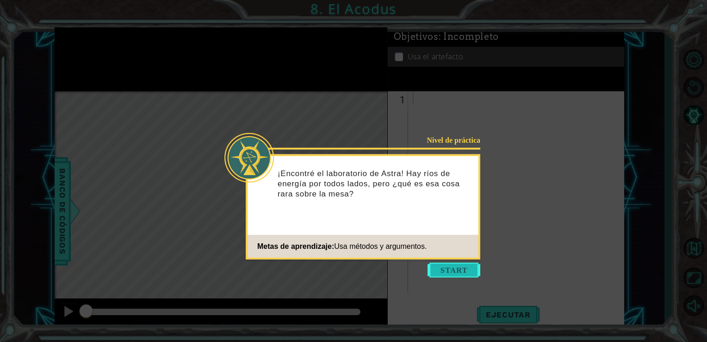
click at [460, 269] on button "Start" at bounding box center [454, 269] width 53 height 15
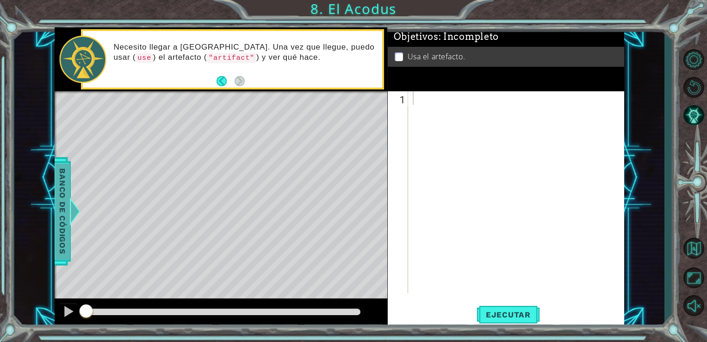
click at [67, 219] on span "Banco de códigos" at bounding box center [62, 211] width 15 height 96
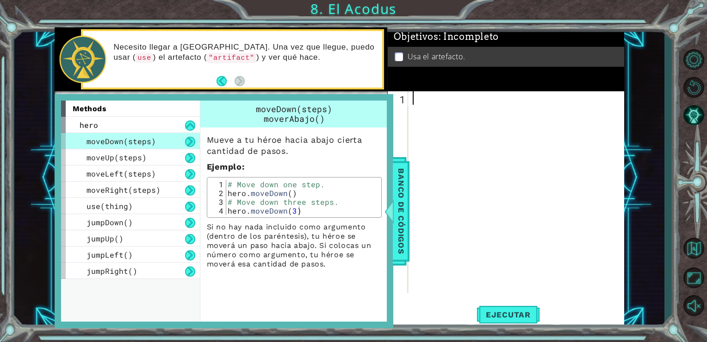
drag, startPoint x: 443, startPoint y: 158, endPoint x: 430, endPoint y: 165, distance: 14.5
click at [430, 165] on div at bounding box center [519, 205] width 216 height 228
click at [401, 181] on span "Banco de códigos" at bounding box center [401, 211] width 15 height 96
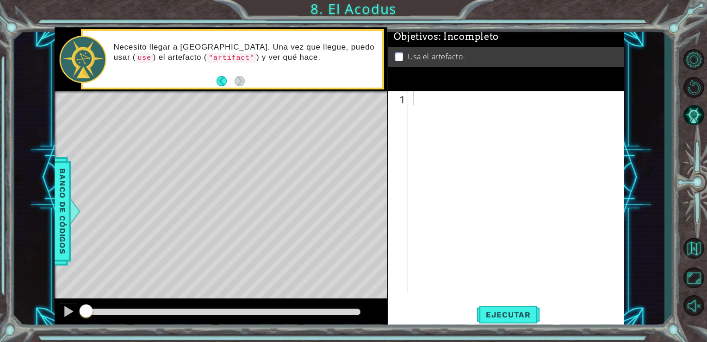
click at [422, 122] on div at bounding box center [519, 205] width 216 height 228
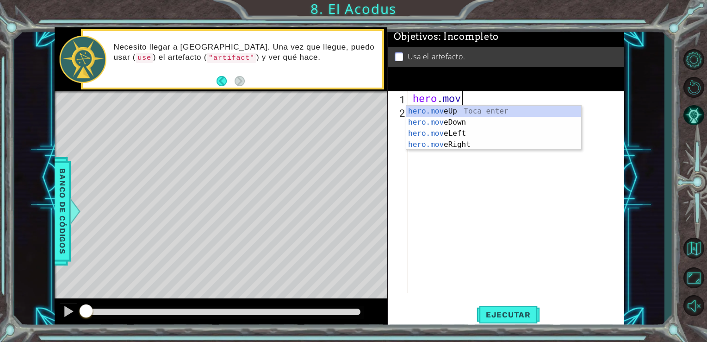
scroll to position [0, 2]
click at [446, 112] on div "hero.move Up Toca enter hero.move Down Toca enter hero.move Left Toca enter her…" at bounding box center [493, 139] width 175 height 67
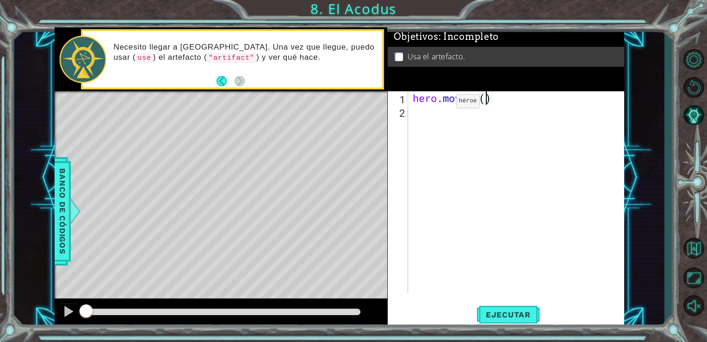
type textarea "hero.moveUp(2)"
click at [446, 112] on div "hero . moveUp ( 2 )" at bounding box center [519, 205] width 216 height 228
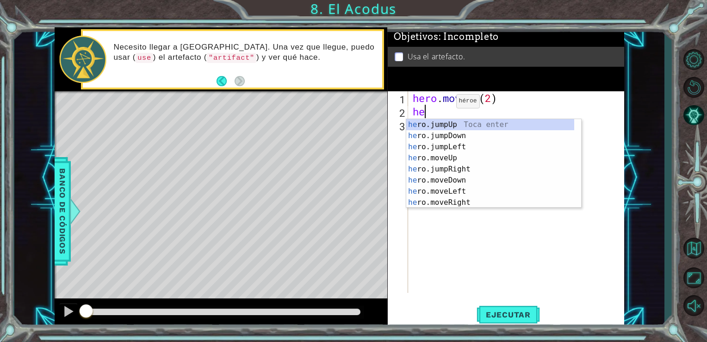
scroll to position [0, 0]
click at [438, 187] on div "hero .jumpUp Toca enter hero .jumpDown Toca enter hero .jumpLeft Toca enter her…" at bounding box center [490, 174] width 168 height 111
type textarea "hero.moveLeft(1)"
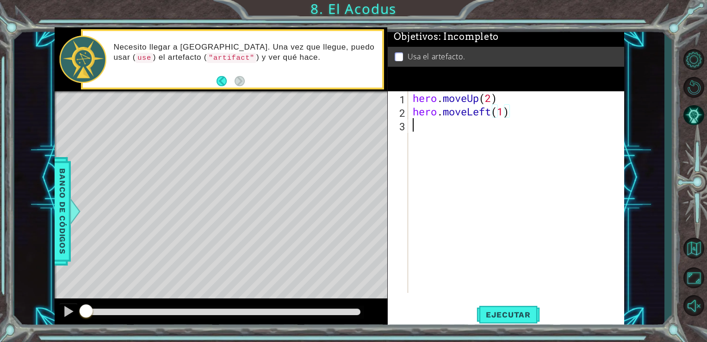
click at [426, 129] on div "hero . moveUp ( 2 ) hero . moveLeft ( 1 )" at bounding box center [519, 205] width 216 height 228
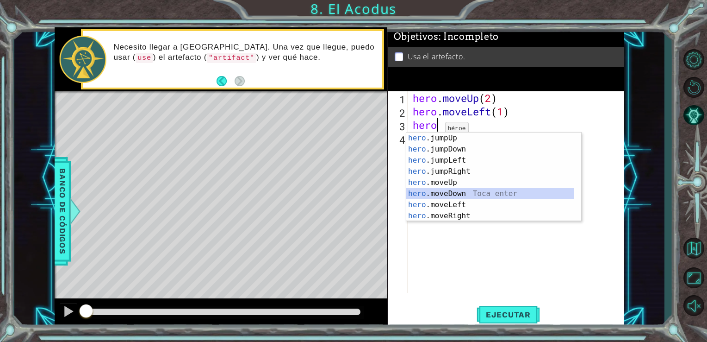
click at [427, 196] on div "hero .jumpUp Toca enter hero .jumpDown Toca enter hero .jumpLeft Toca enter her…" at bounding box center [490, 187] width 168 height 111
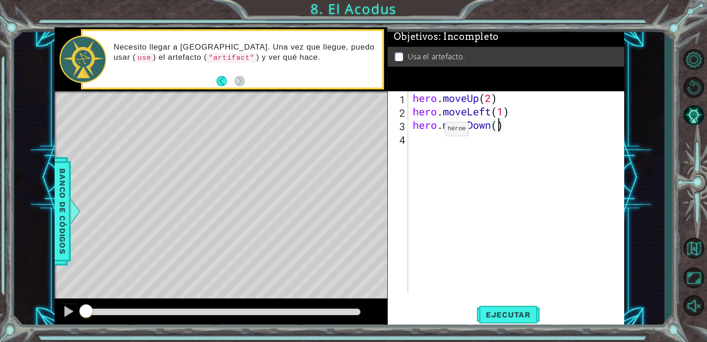
type textarea "hero.moveDown(2)"
click at [426, 153] on div "hero . moveUp ( 2 ) hero . moveLeft ( 1 ) hero . moveDown ( 2 )" at bounding box center [519, 205] width 216 height 228
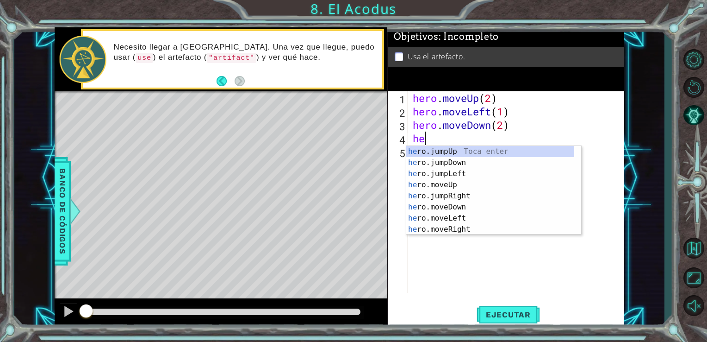
scroll to position [0, 0]
type textarea "hero"
click at [430, 175] on div "hero .jumpUp Toca enter hero .jumpDown Toca enter hero .jumpLeft Toca enter her…" at bounding box center [490, 201] width 168 height 111
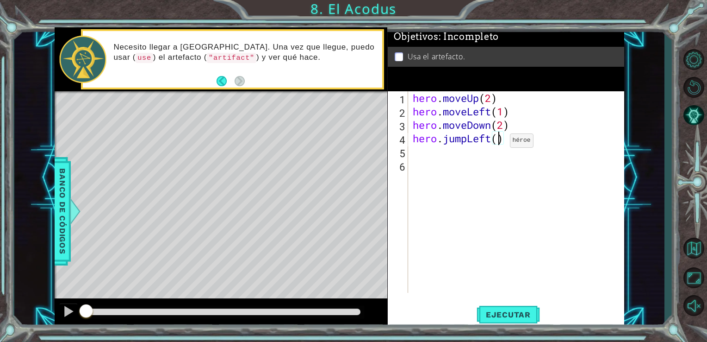
click at [496, 143] on div "hero . moveUp ( 2 ) hero . moveLeft ( 1 ) hero . moveDown ( 2 ) hero . jumpLeft…" at bounding box center [519, 205] width 216 height 228
type textarea "hero.jumpLeft(1)"
click at [461, 156] on div "hero . moveUp ( 2 ) hero . moveLeft ( 1 ) hero . moveDown ( 2 ) hero . jumpLeft…" at bounding box center [519, 205] width 216 height 228
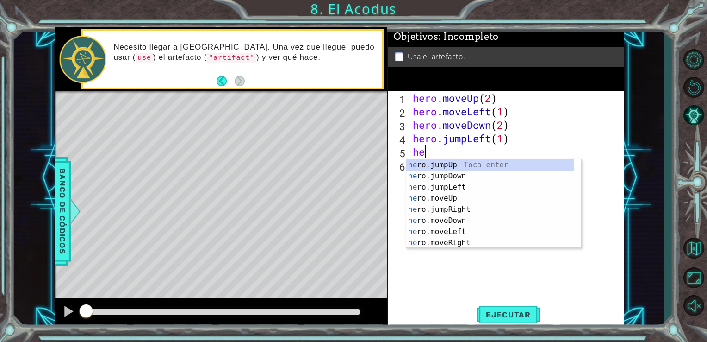
scroll to position [0, 0]
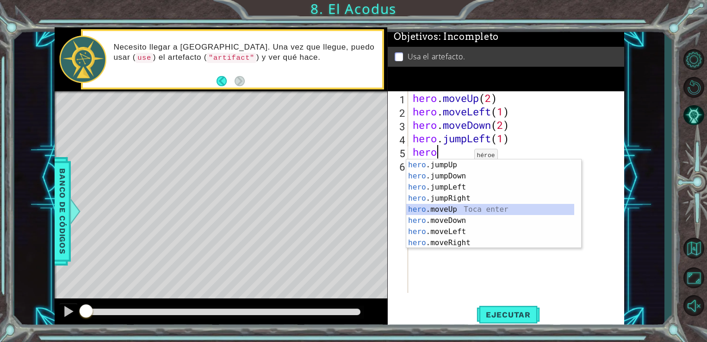
click at [532, 213] on div "hero .jumpUp Toca enter hero .jumpDown Toca enter hero .jumpLeft Toca enter her…" at bounding box center [490, 214] width 168 height 111
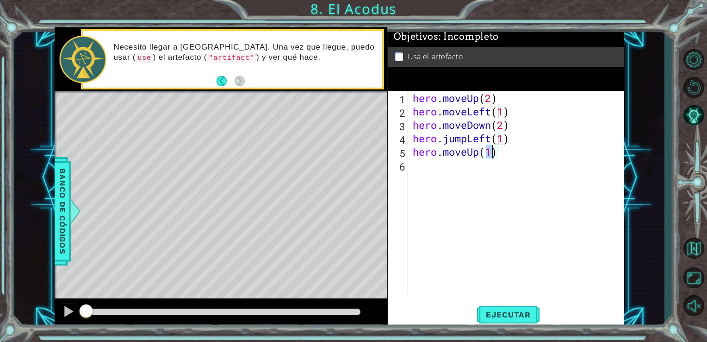
type textarea "hero.moveUp(2)"
click at [495, 173] on div "hero . moveUp ( 2 ) hero . moveLeft ( 1 ) hero . moveDown ( 2 ) hero . jumpLeft…" at bounding box center [519, 205] width 216 height 228
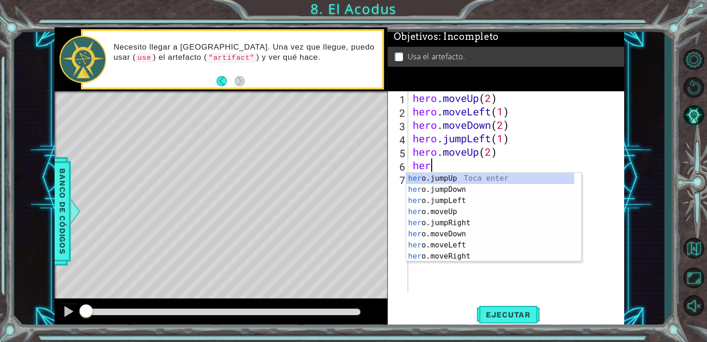
scroll to position [0, 0]
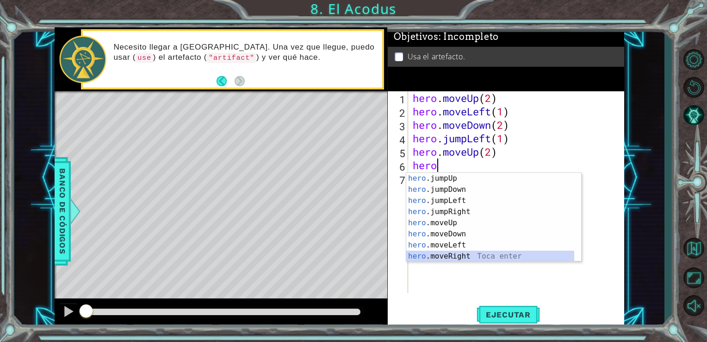
click at [461, 259] on div "hero .jumpUp Toca enter hero .jumpDown Toca enter hero .jumpLeft Toca enter her…" at bounding box center [490, 228] width 168 height 111
type textarea "hero.moveRight(1)"
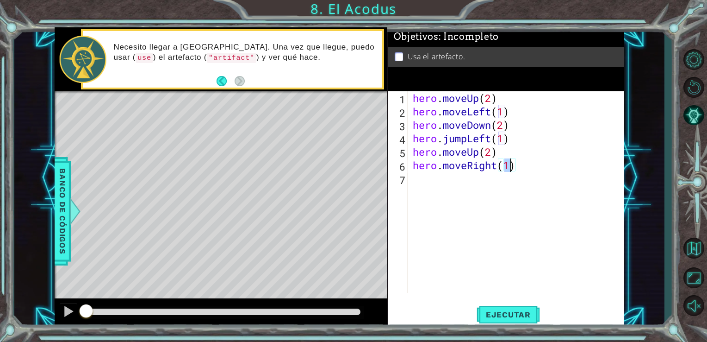
click at [461, 259] on div "hero . moveUp ( 2 ) hero . moveLeft ( 1 ) hero . moveDown ( 2 ) hero . jumpLeft…" at bounding box center [519, 205] width 216 height 228
click at [526, 312] on span "Ejecutar" at bounding box center [508, 314] width 63 height 9
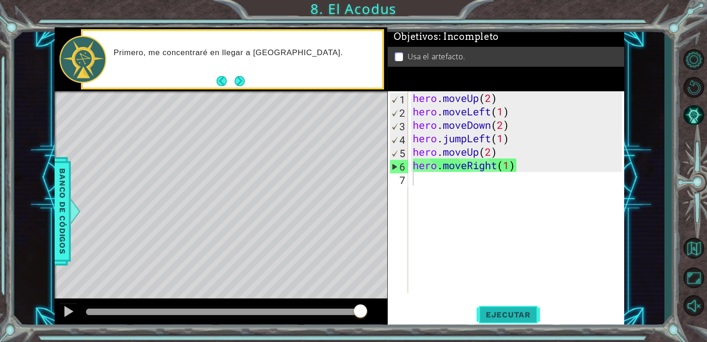
click at [526, 312] on span "Ejecutar" at bounding box center [508, 314] width 63 height 9
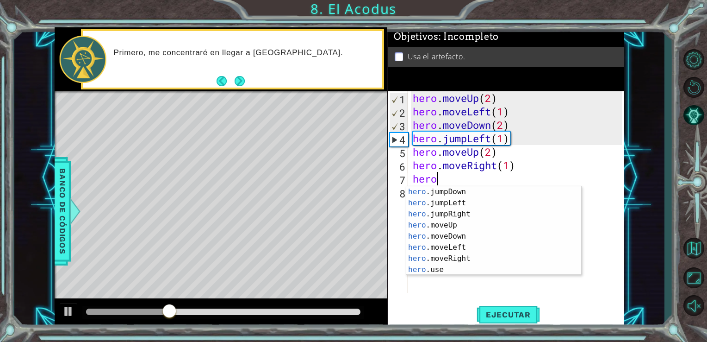
scroll to position [11, 0]
click at [541, 272] on div "hero .jumpDown Toca enter hero .jumpLeft Toca enter hero .jumpRight Toca enter …" at bounding box center [490, 241] width 168 height 111
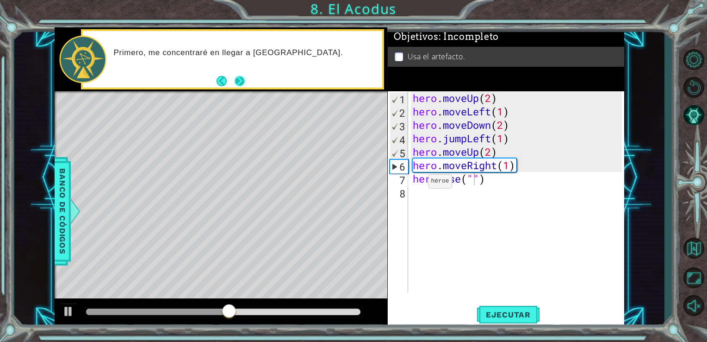
click at [239, 76] on button "Next" at bounding box center [239, 81] width 10 height 10
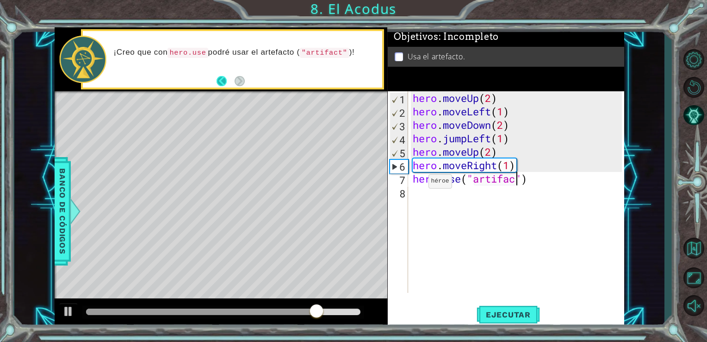
type textarea "hero.use("artifact")"
click at [425, 190] on div "hero . moveUp ( 2 ) hero . moveLeft ( 1 ) hero . moveDown ( 2 ) hero . jumpLeft…" at bounding box center [519, 205] width 216 height 228
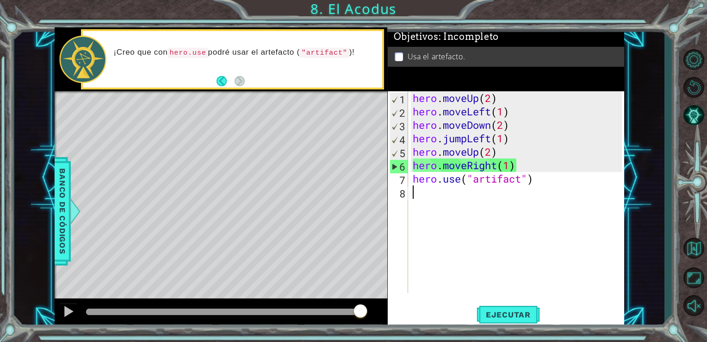
click at [425, 190] on div "hero . moveUp ( 2 ) hero . moveLeft ( 1 ) hero . moveDown ( 2 ) hero . jumpLeft…" at bounding box center [519, 205] width 216 height 228
click at [511, 315] on span "Ejecutar" at bounding box center [508, 314] width 63 height 9
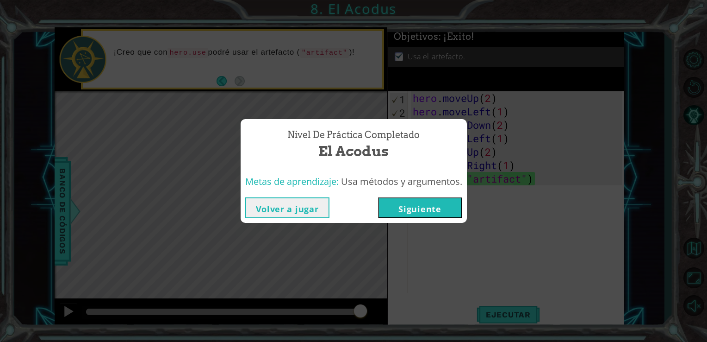
click at [426, 214] on button "Siguiente" at bounding box center [420, 207] width 84 height 21
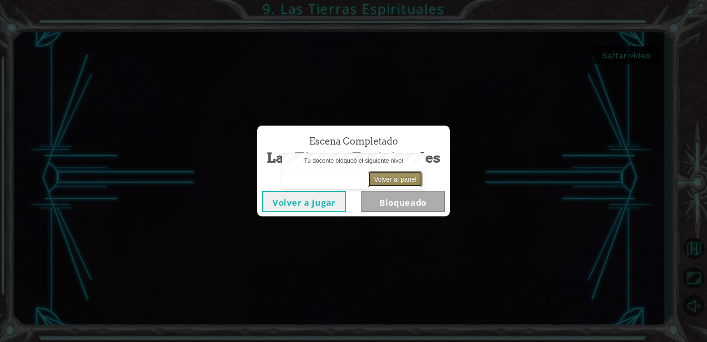
click at [393, 181] on button "Volver al panel" at bounding box center [395, 179] width 55 height 16
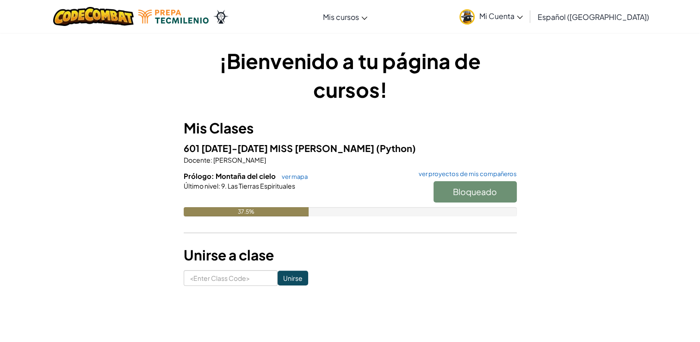
click at [459, 193] on div "Bloqueado" at bounding box center [471, 194] width 93 height 26
click at [301, 178] on link "ver mapa" at bounding box center [292, 176] width 31 height 7
